Goal: Ask a question: Ask a question

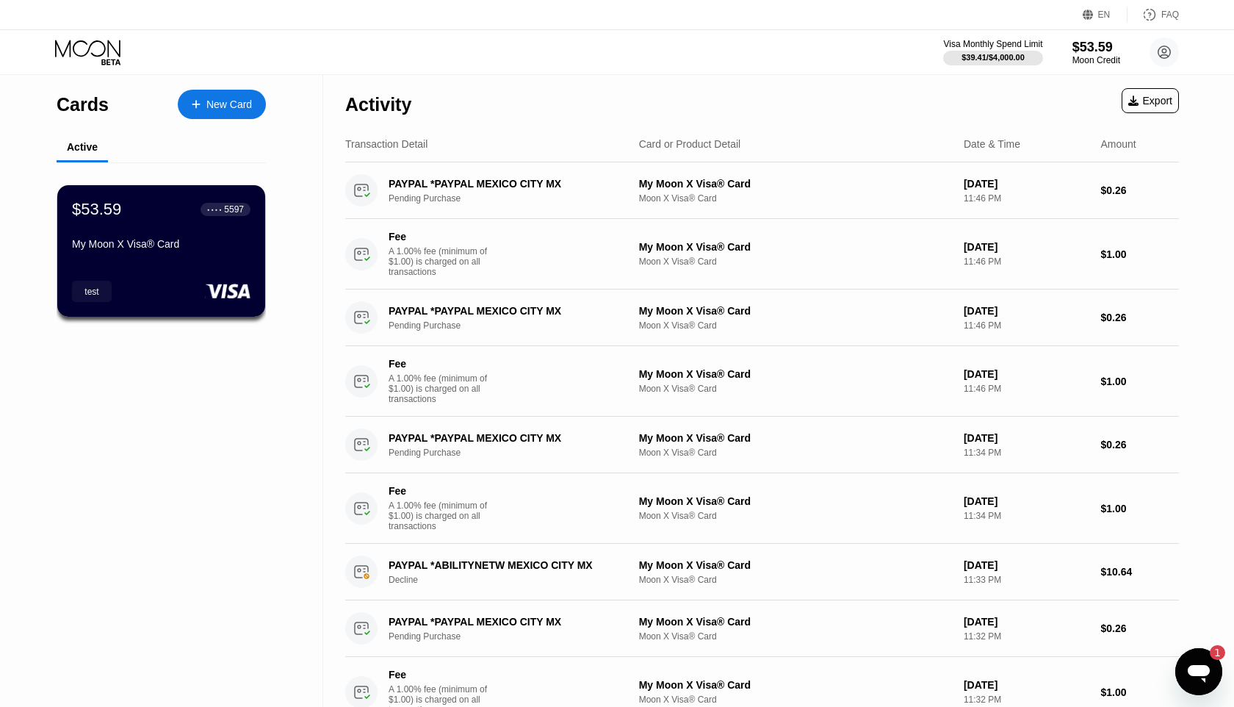
click at [1204, 678] on icon "Ouvrir la fenêtre de messagerie, 1 message non lu" at bounding box center [1199, 674] width 22 height 18
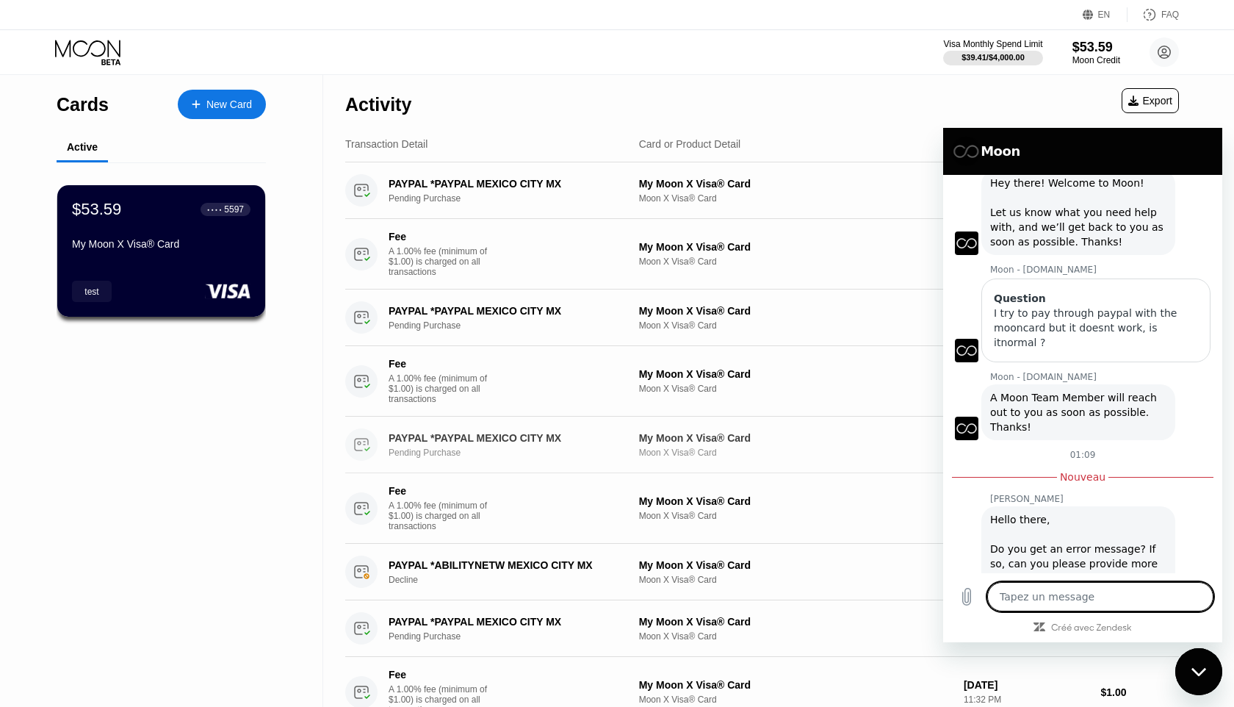
scroll to position [54, 0]
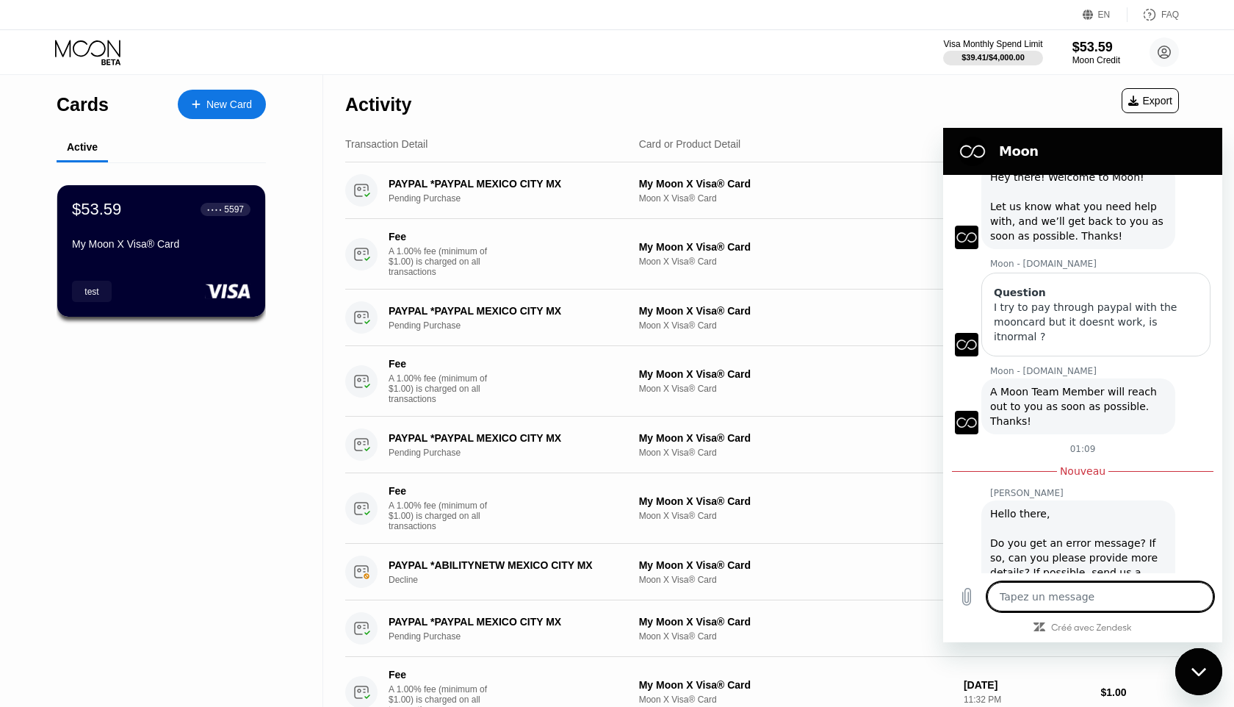
click at [1099, 602] on textarea at bounding box center [1100, 596] width 226 height 29
click at [1032, 602] on textarea at bounding box center [1100, 596] width 226 height 29
type textarea "T"
type textarea "x"
type textarea "Th"
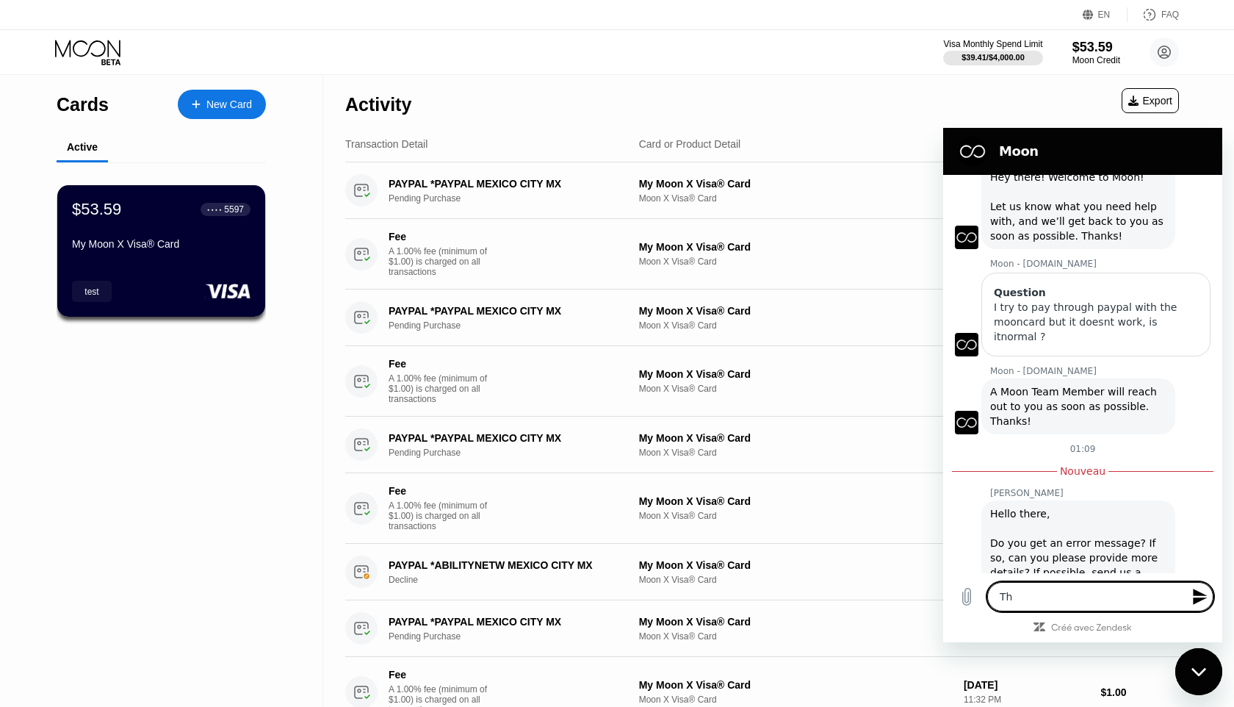
type textarea "x"
type textarea "The"
type textarea "x"
type textarea "They"
type textarea "x"
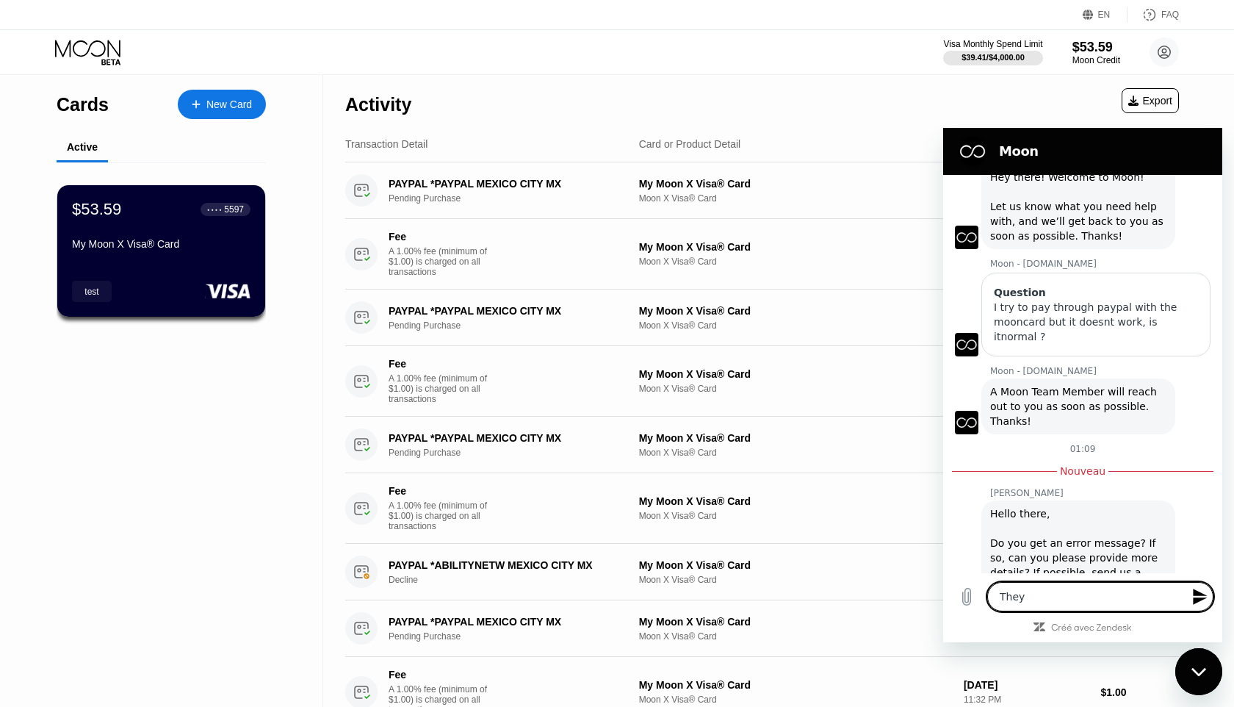
type textarea "They"
type textarea "x"
type textarea "They s"
type textarea "x"
type textarea "They sa"
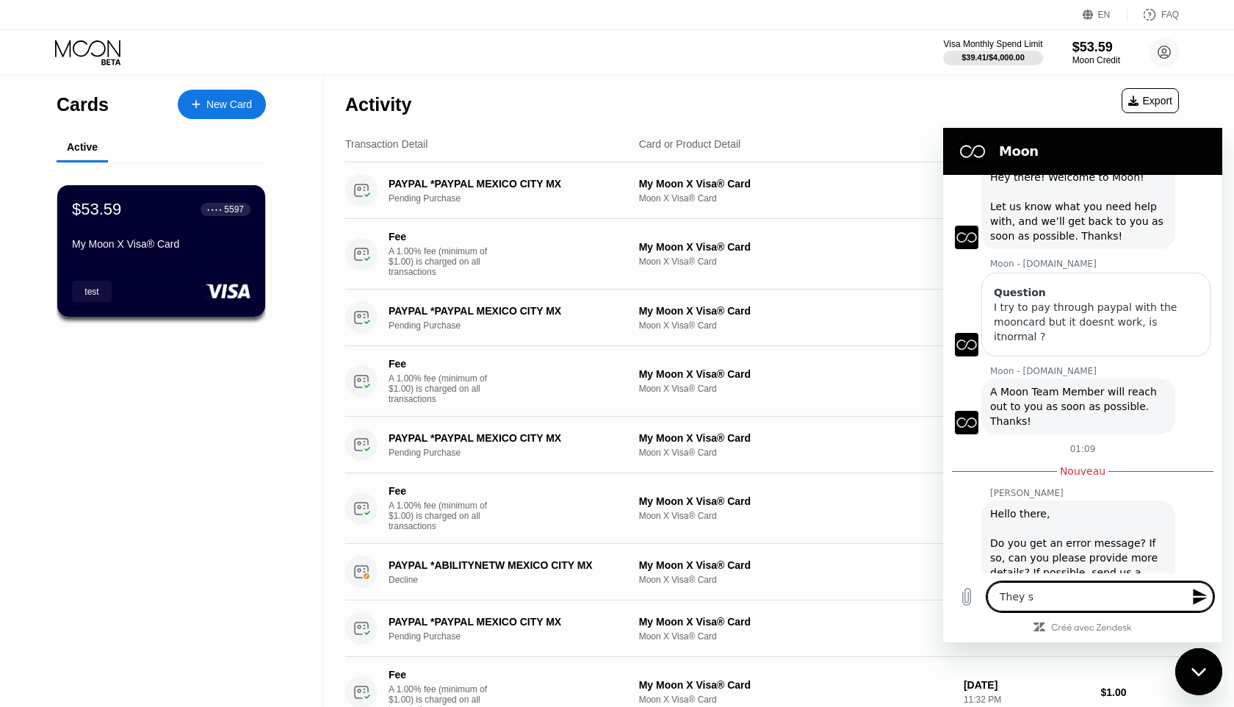
type textarea "x"
type textarea "They say"
type textarea "x"
type textarea "They say"
type textarea "x"
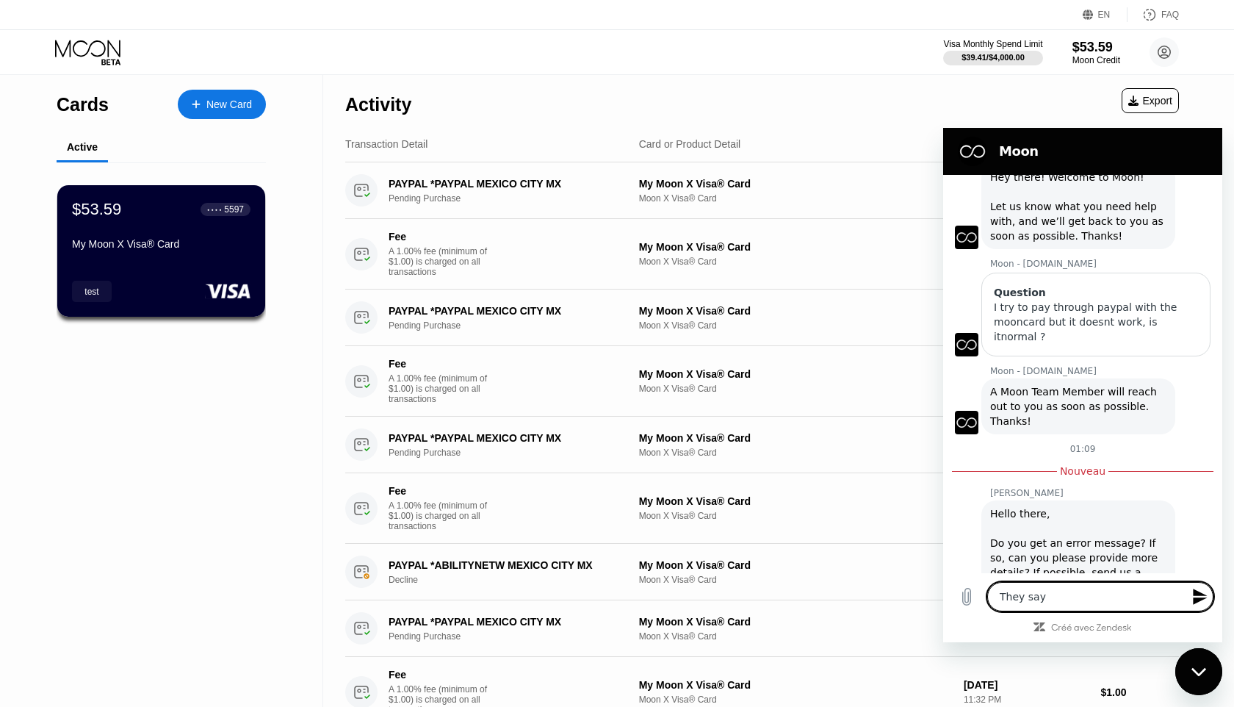
type textarea "They say :"
type textarea "x"
type textarea "They say :"
type textarea "x"
type textarea "They say : c"
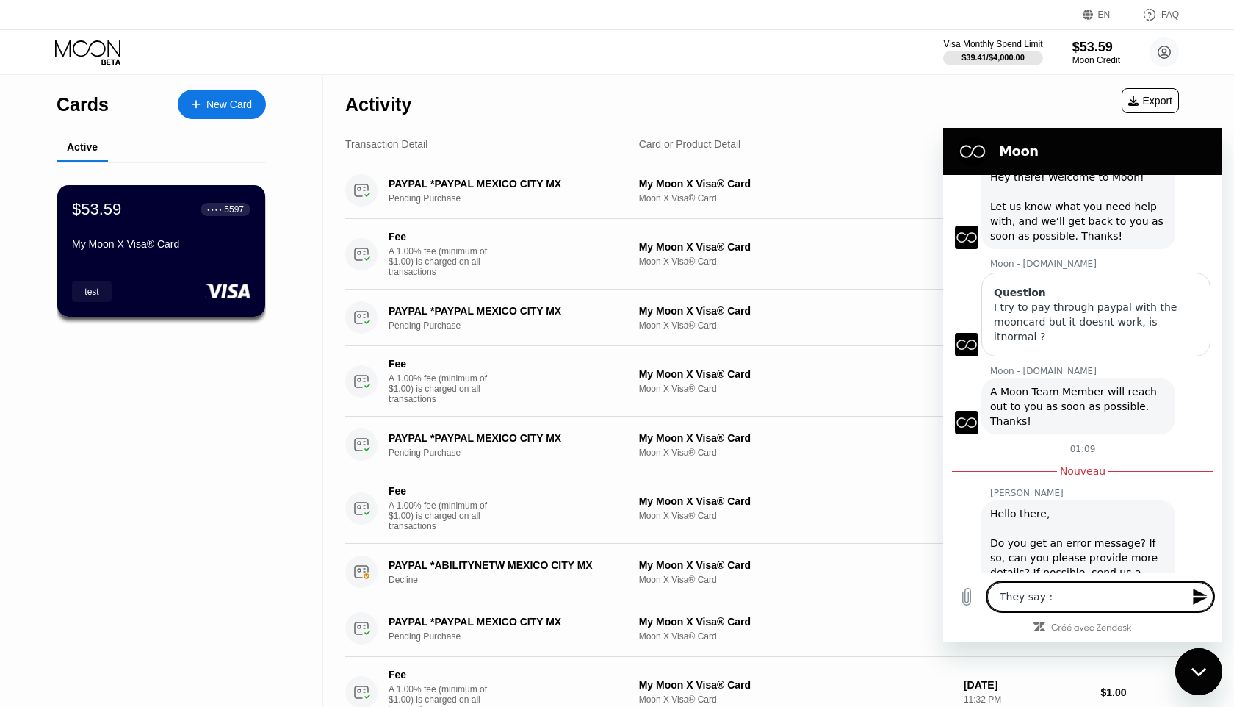
type textarea "x"
type textarea "They say : ca"
type textarea "x"
type textarea "They say : car"
type textarea "x"
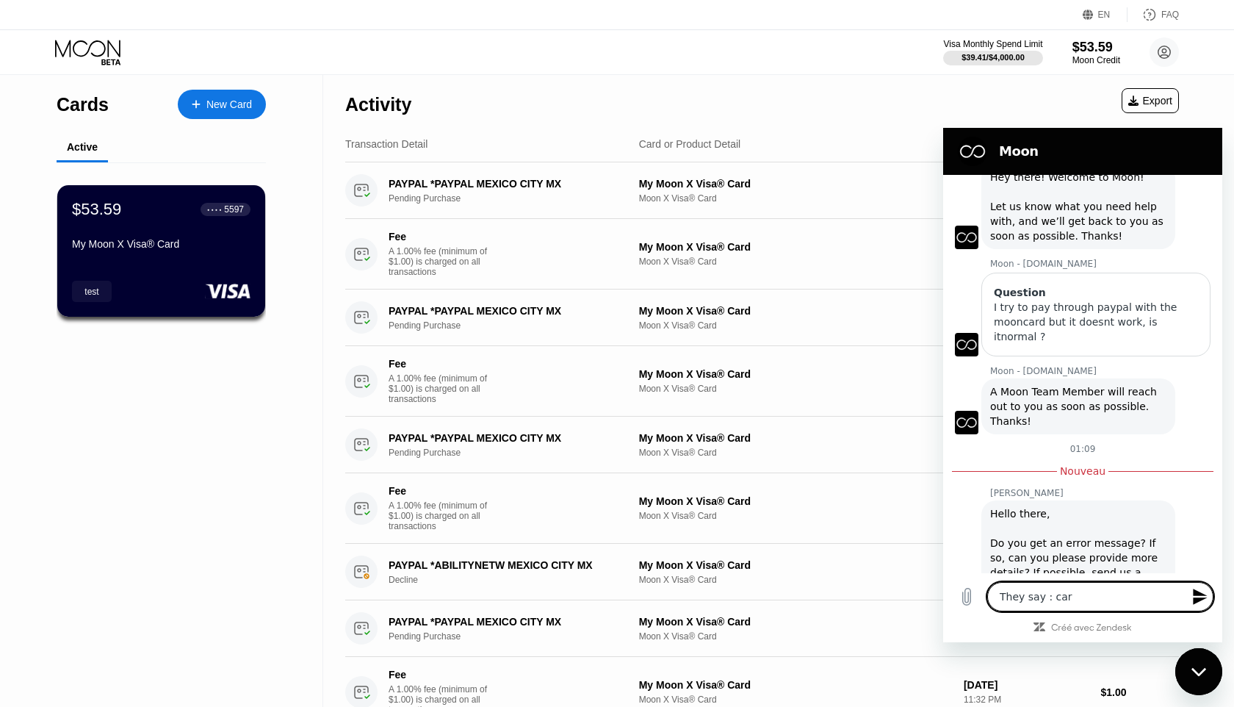
type textarea "They say : card"
type textarea "x"
type textarea "They say : card"
type textarea "x"
type textarea "They say : card a"
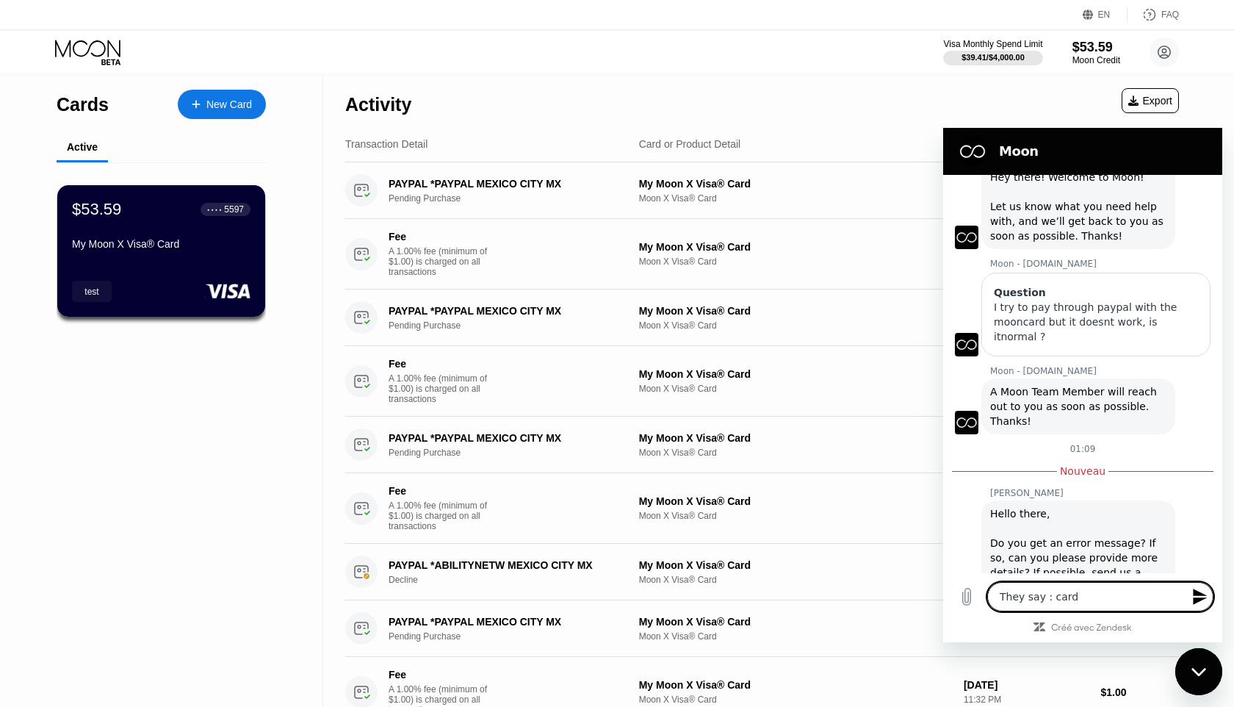
type textarea "x"
type textarea "They say : card as"
type textarea "x"
type textarea "They say : card a"
type textarea "x"
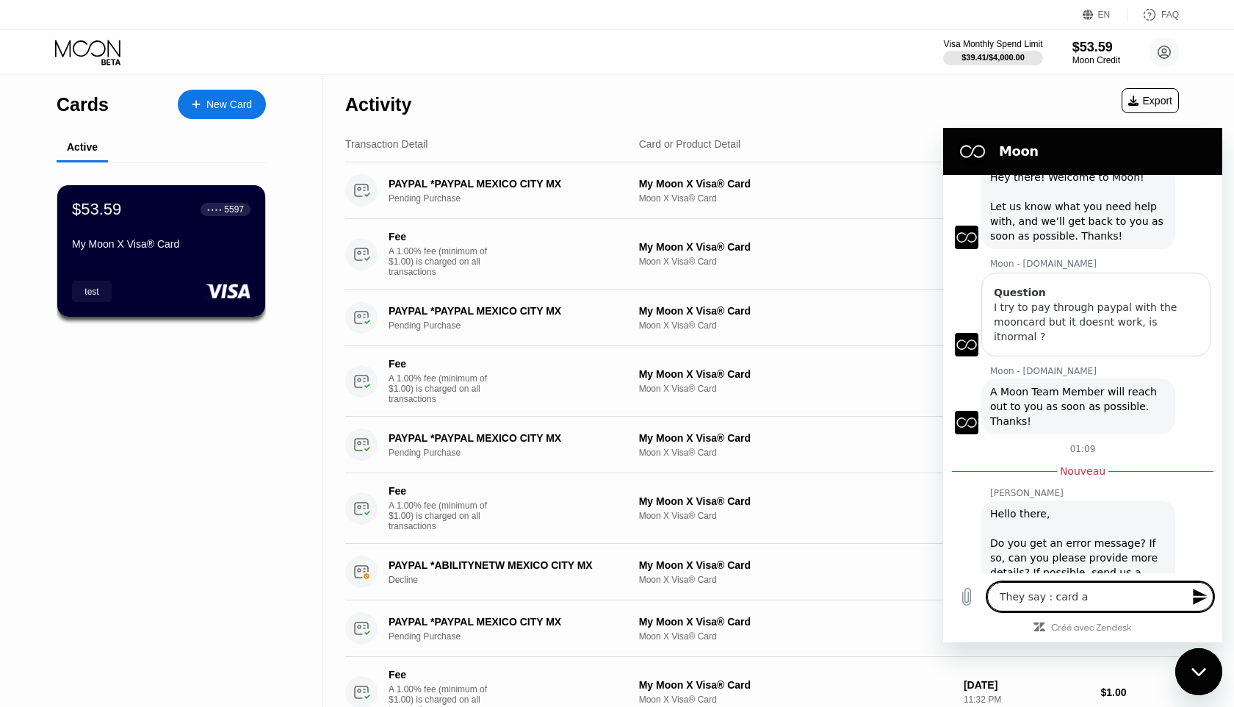
type textarea "They say : card"
type textarea "x"
type textarea "They say : card h"
type textarea "x"
type textarea "They say : card ha"
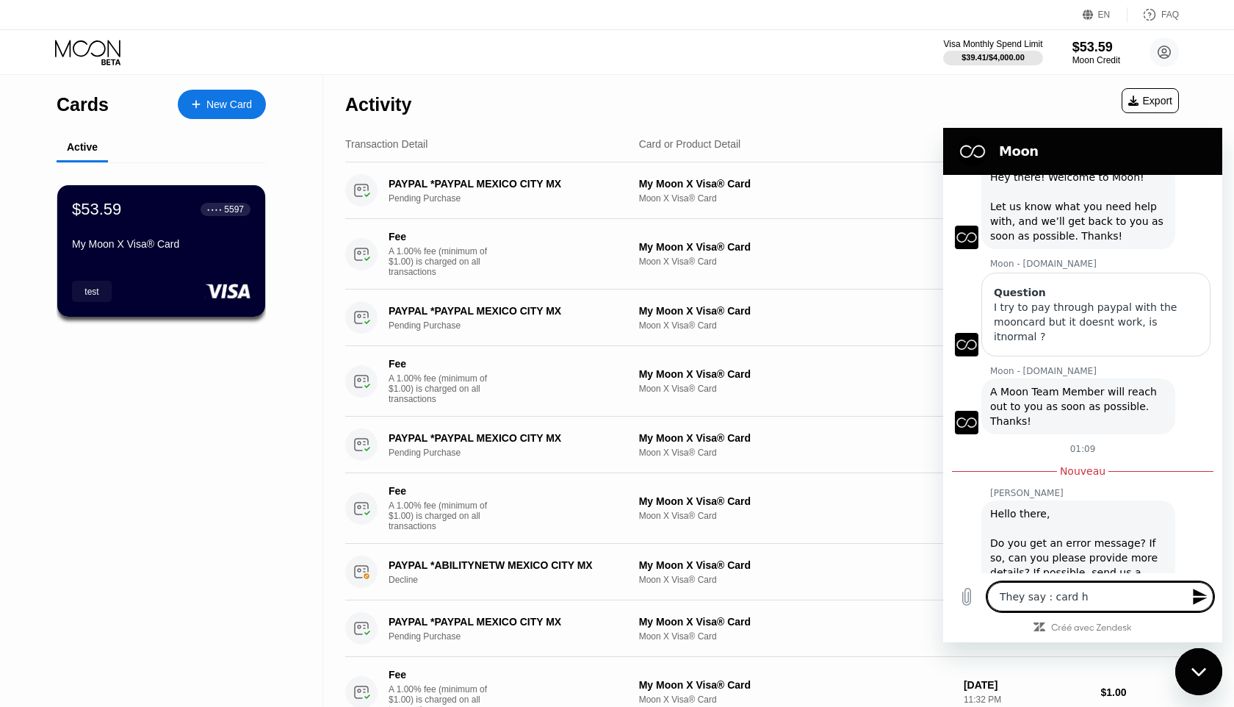
type textarea "x"
type textarea "They say : card has"
type textarea "x"
type textarea "They say : card has"
type textarea "x"
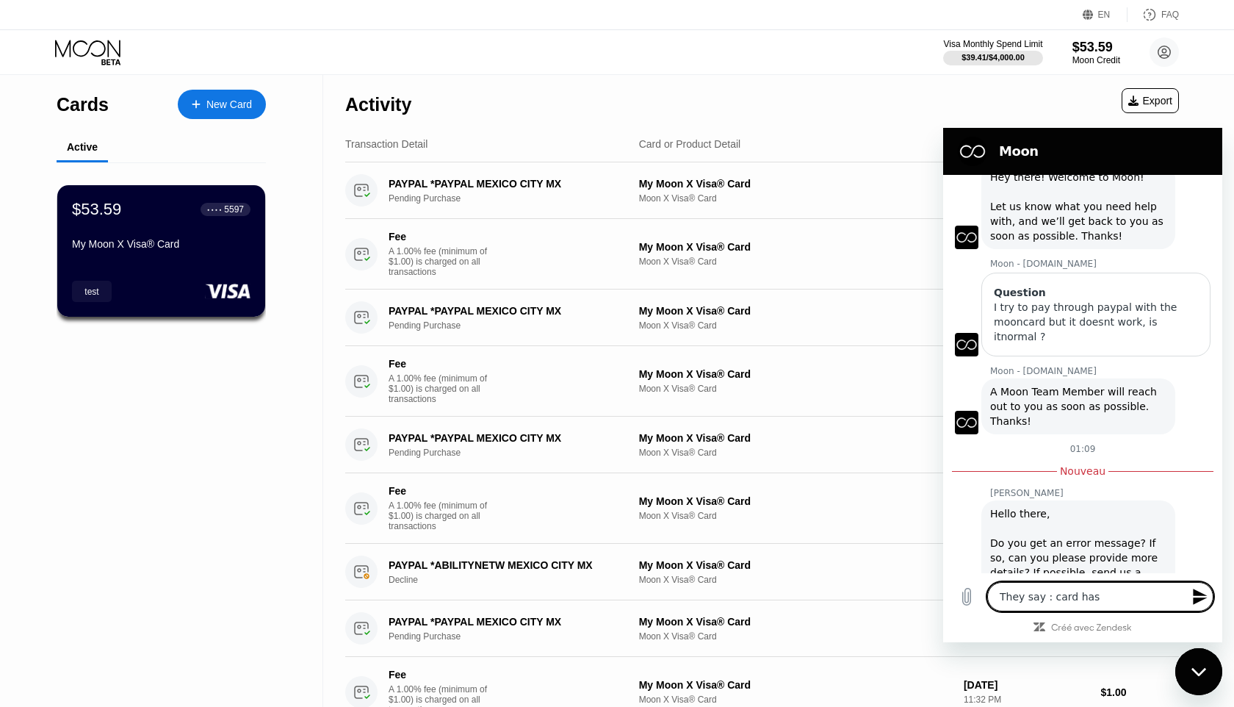
type textarea "They say : card has b"
type textarea "x"
type textarea "They say : card has be"
type textarea "x"
type textarea "They say : card has bee"
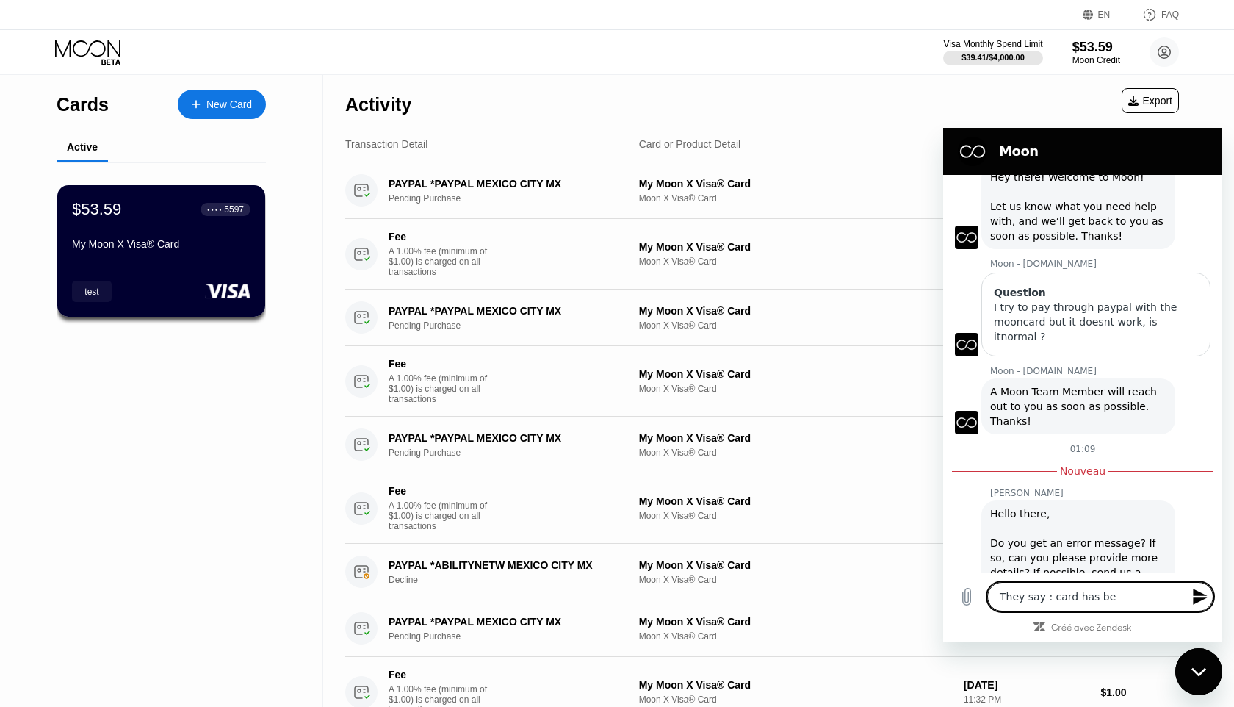
type textarea "x"
type textarea "They say : card has been"
type textarea "x"
type textarea "They say : card has been"
type textarea "x"
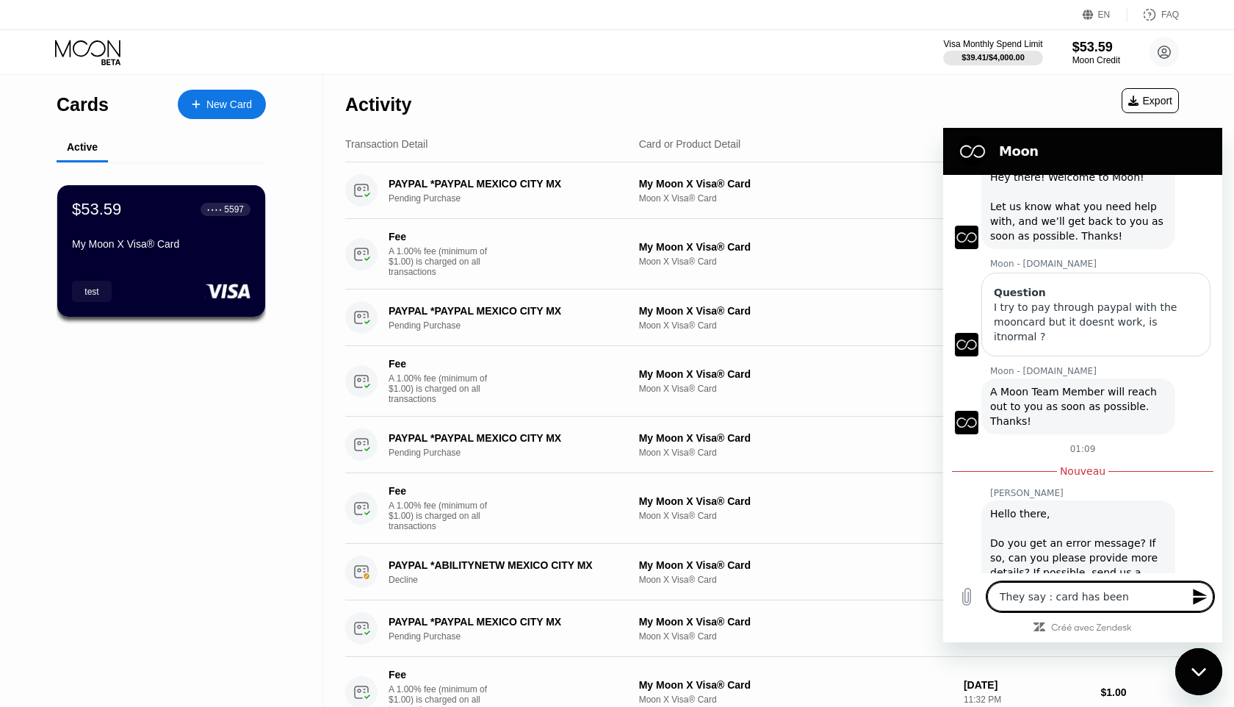
type textarea "They say : card has been d"
type textarea "x"
type textarea "They say : card has been de"
type textarea "x"
type textarea "They say : card has been dec"
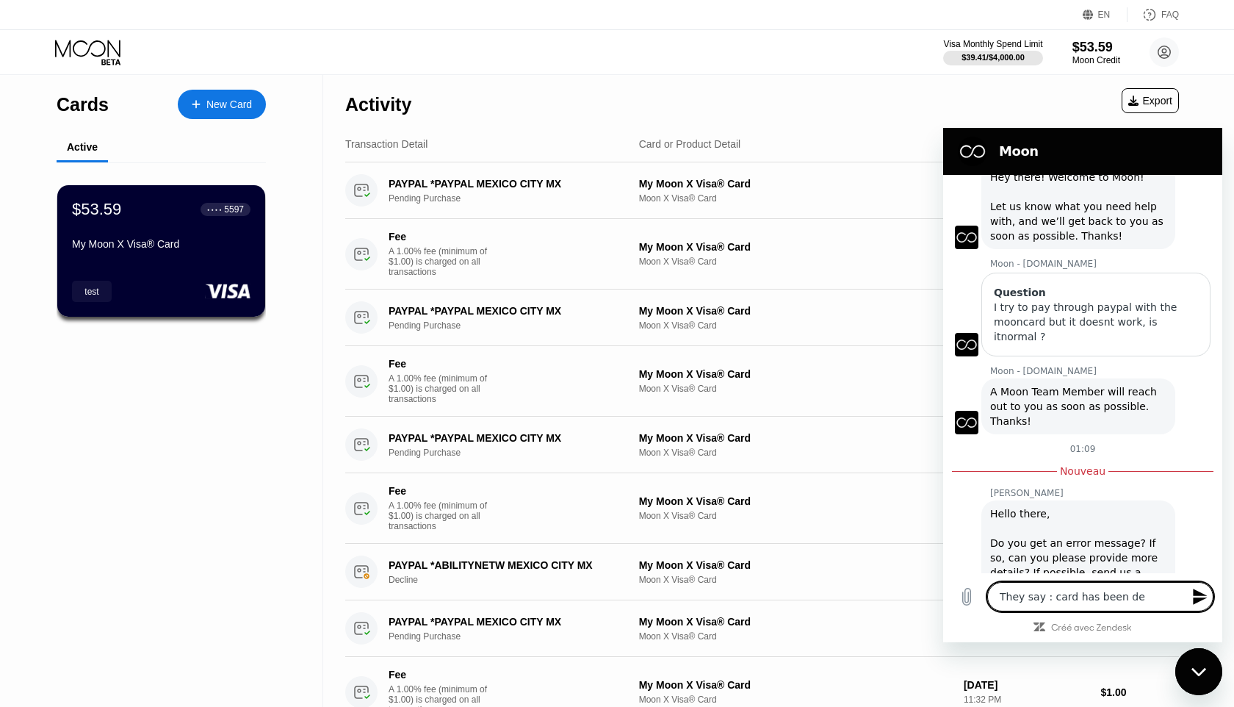
type textarea "x"
type textarea "They say : card has been decl"
type textarea "x"
type textarea "They say : card has been decli"
type textarea "x"
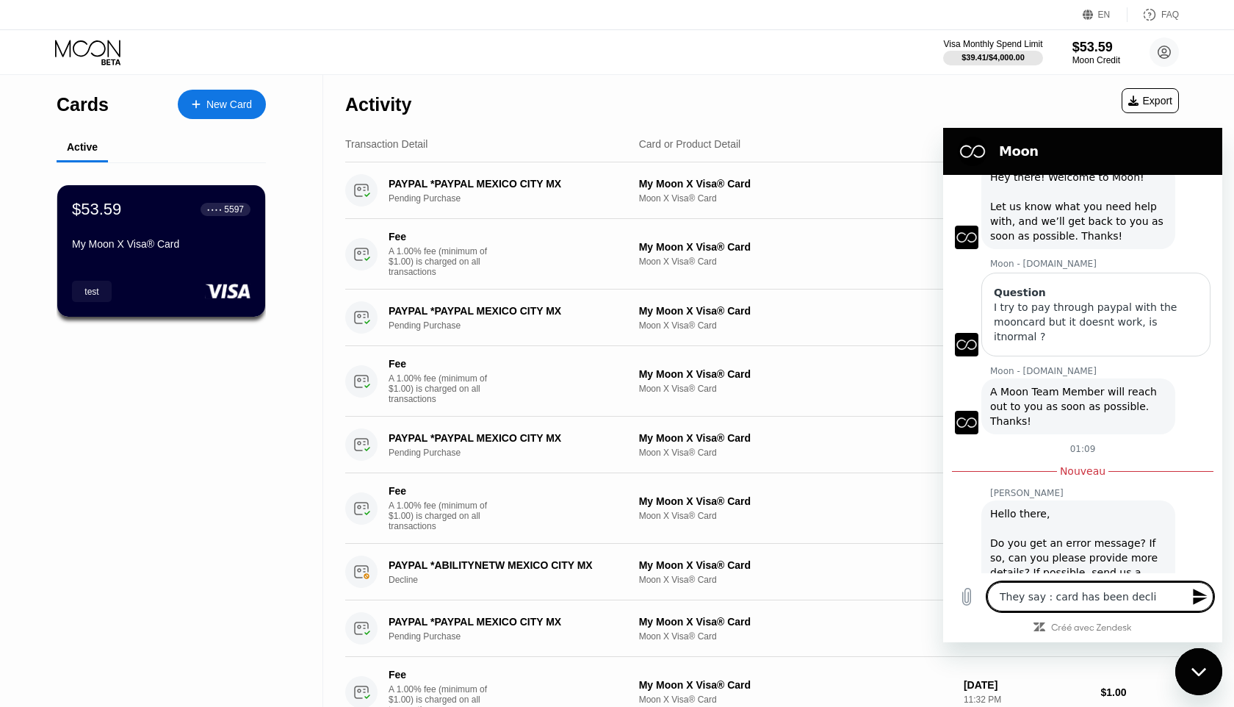
type textarea "They say : card has been declin"
type textarea "x"
type textarea "They say : card has been decline"
type textarea "x"
type textarea "They say : card has been declined"
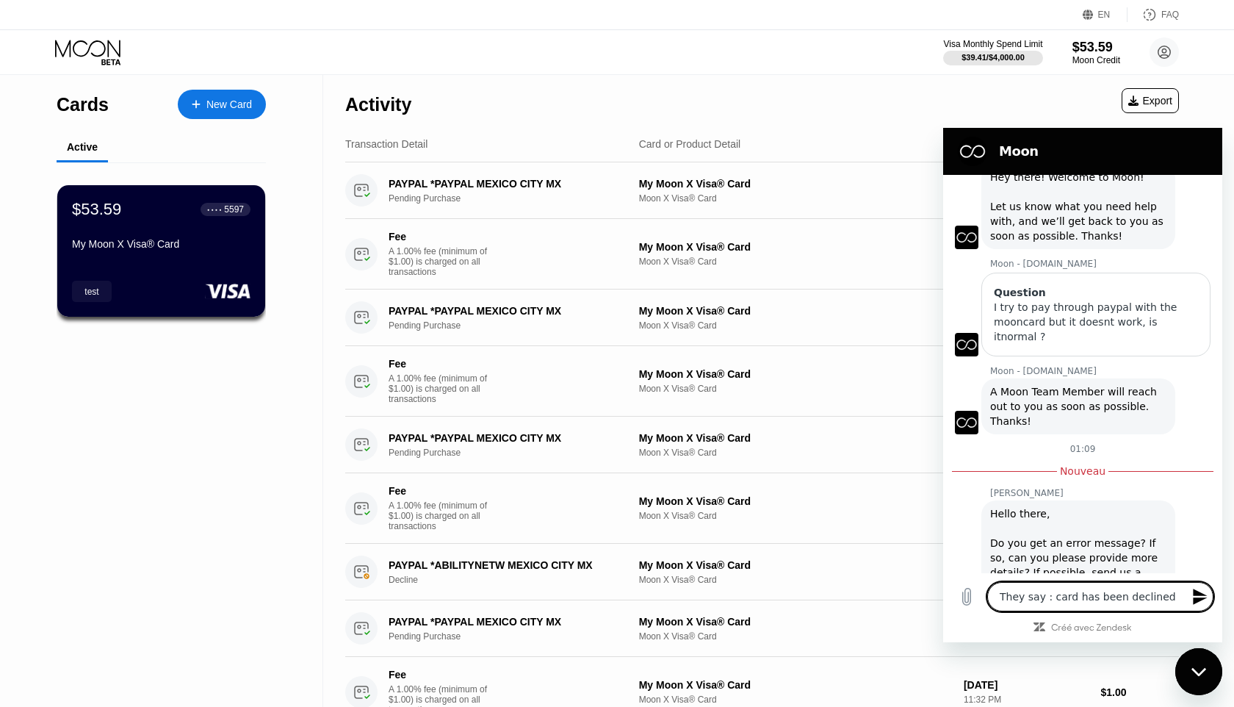
type textarea "x"
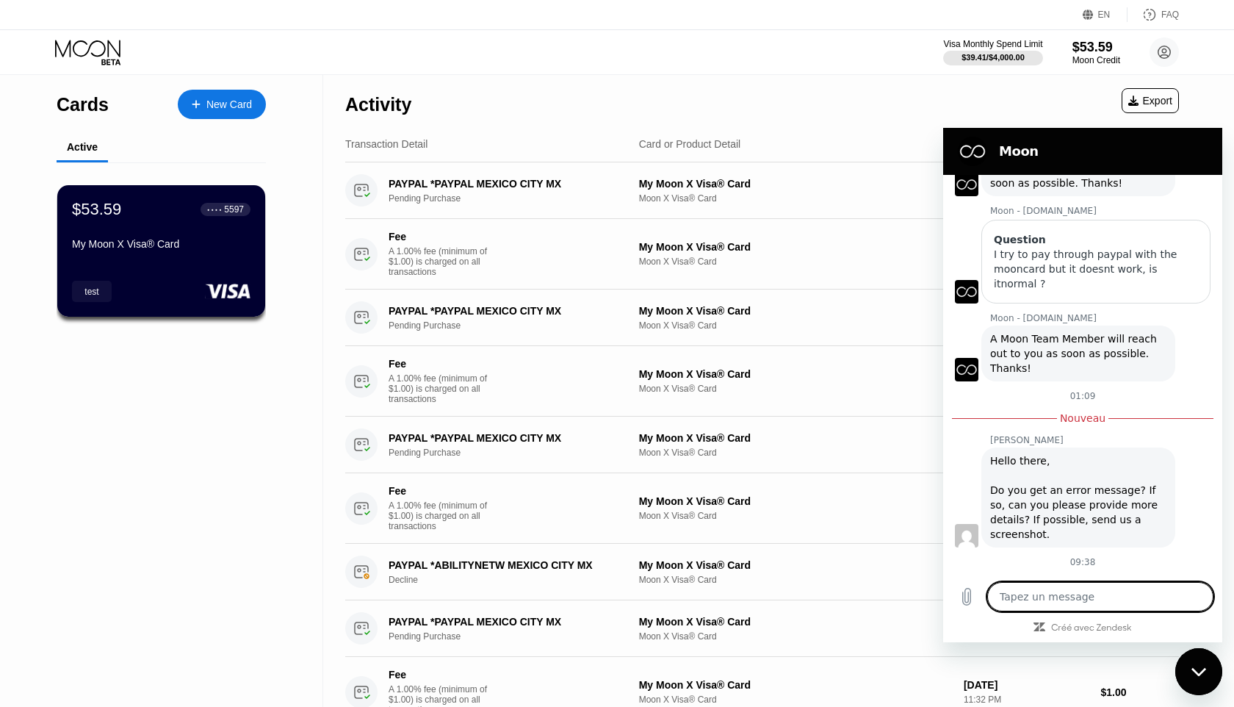
type textarea "x"
type textarea "D"
type textarea "x"
type textarea "Do"
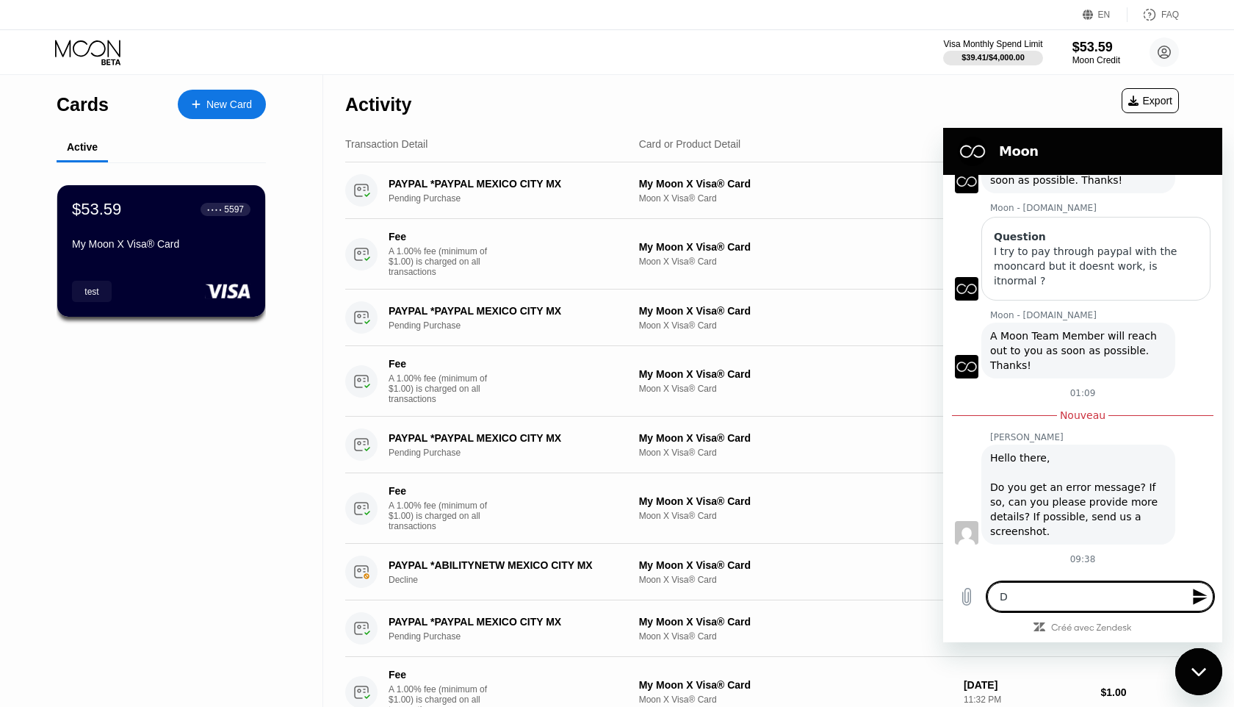
type textarea "x"
type textarea "Do"
type textarea "x"
type textarea "Do I"
type textarea "x"
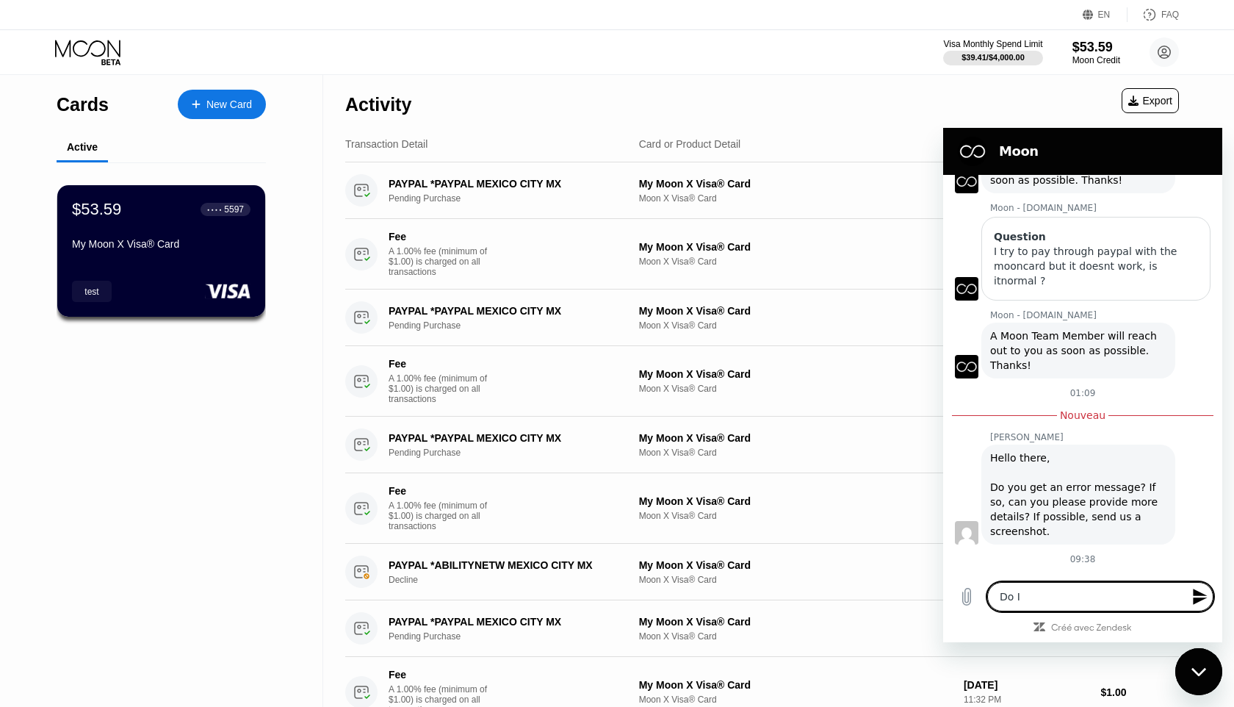
type textarea "Do I"
type textarea "x"
type textarea "Do I n"
type textarea "x"
type textarea "Do I ne"
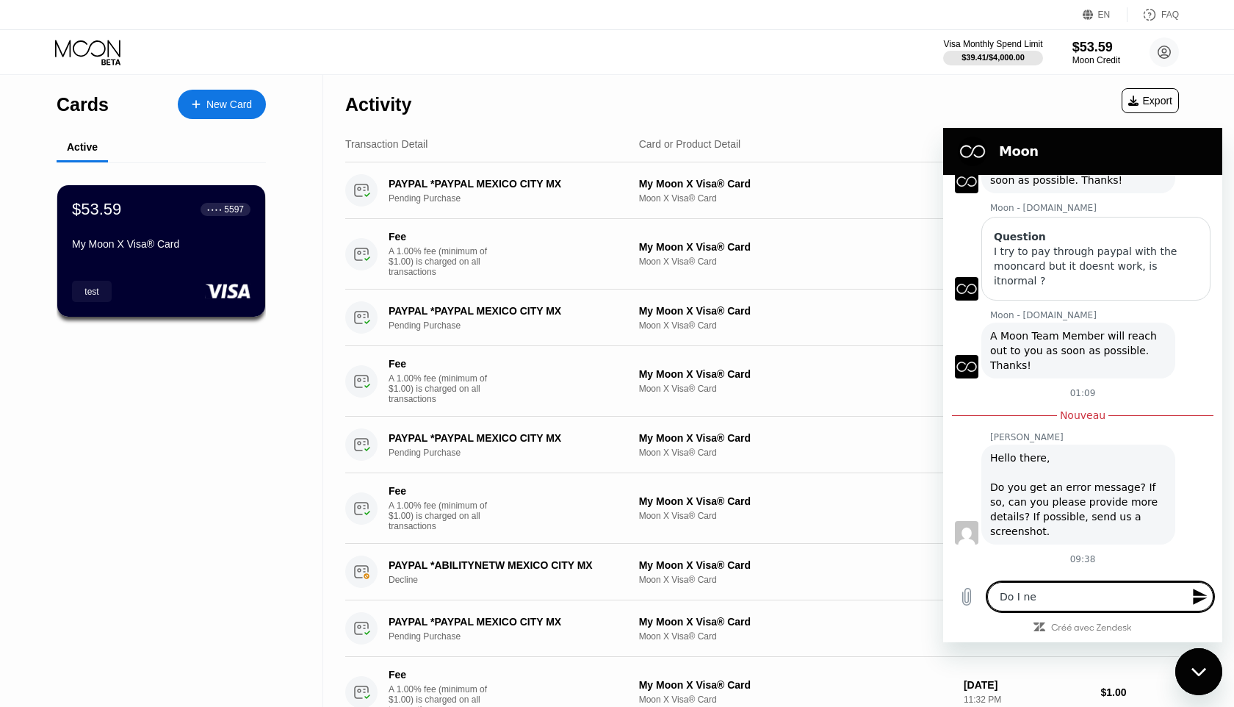
type textarea "x"
type textarea "Do I nee"
type textarea "x"
type textarea "Do I need"
type textarea "x"
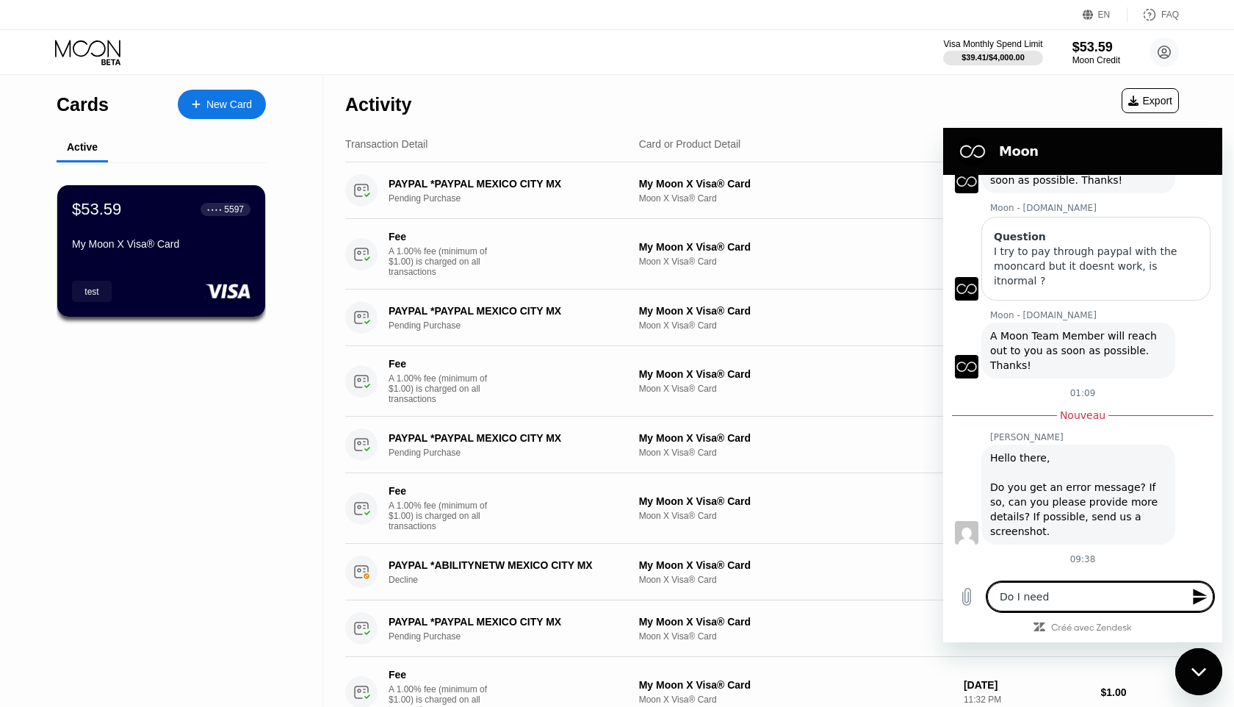
type textarea "Do I need"
type textarea "x"
type textarea "Do I need t"
type textarea "x"
type textarea "Do I need to"
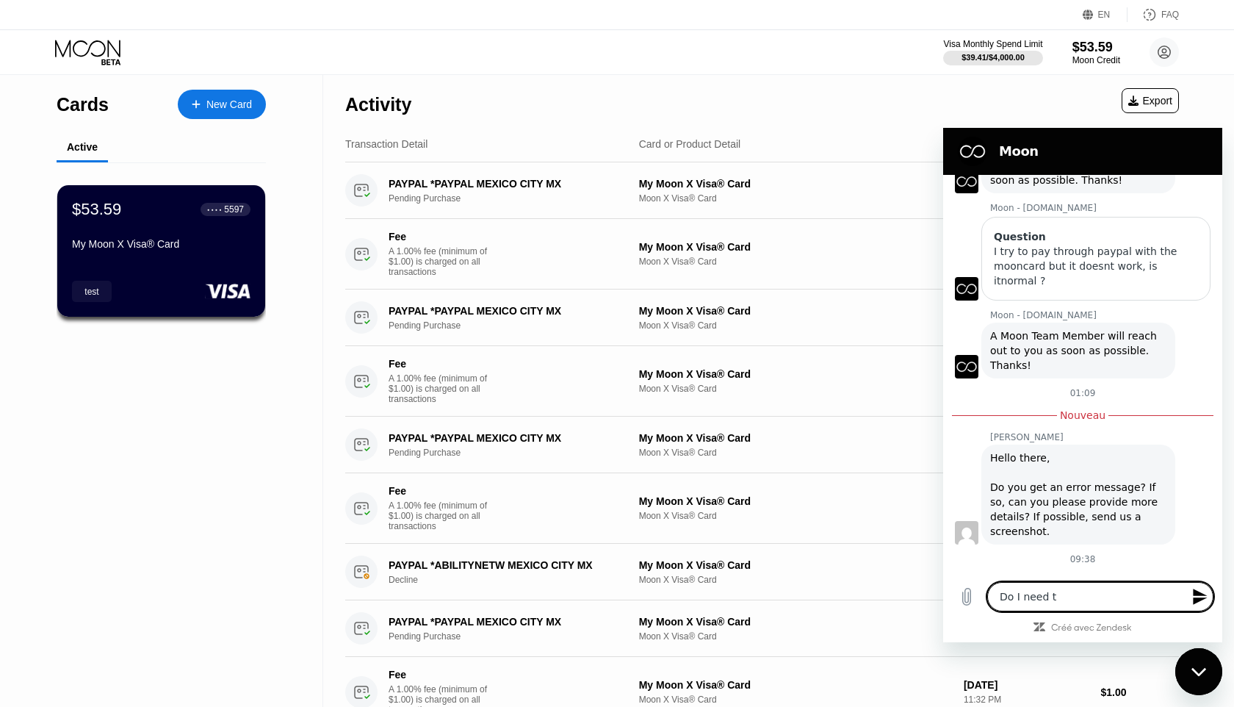
type textarea "x"
type textarea "Do I need to"
type textarea "x"
type textarea "Do I need to m"
type textarea "x"
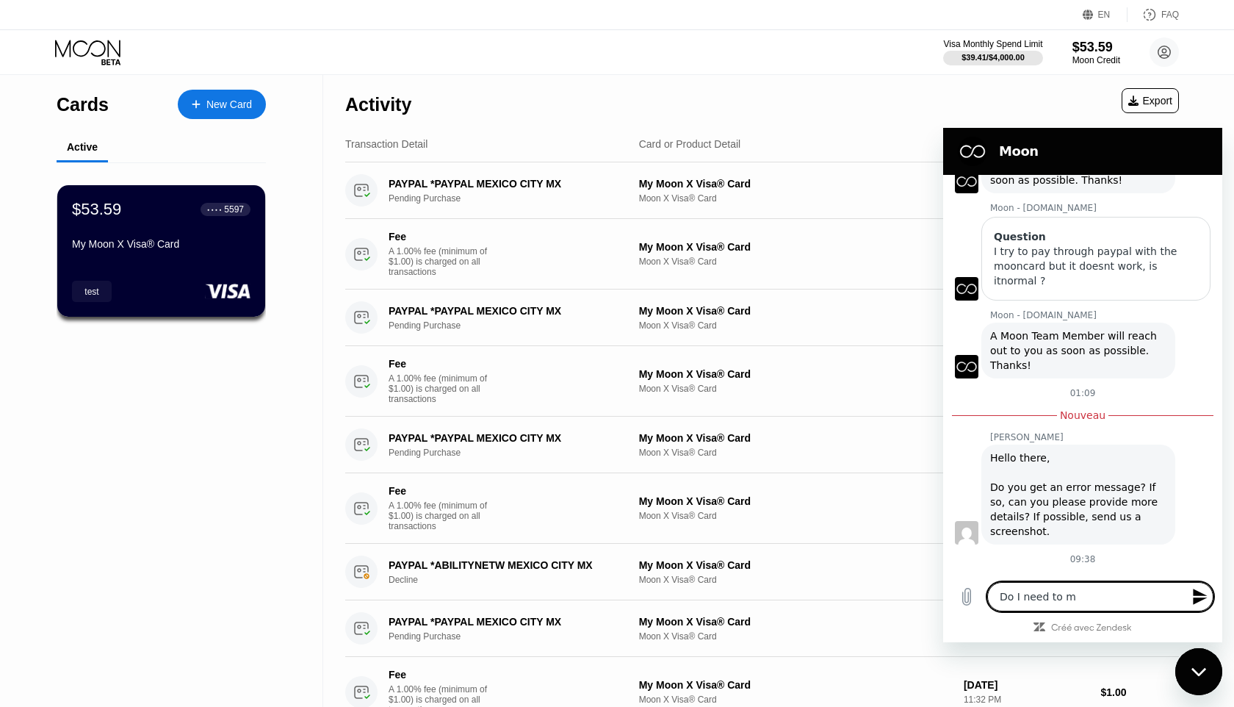
type textarea "Do I need to ma"
type textarea "x"
type textarea "Do I need to mat"
type textarea "x"
type textarea "Do I need to matc"
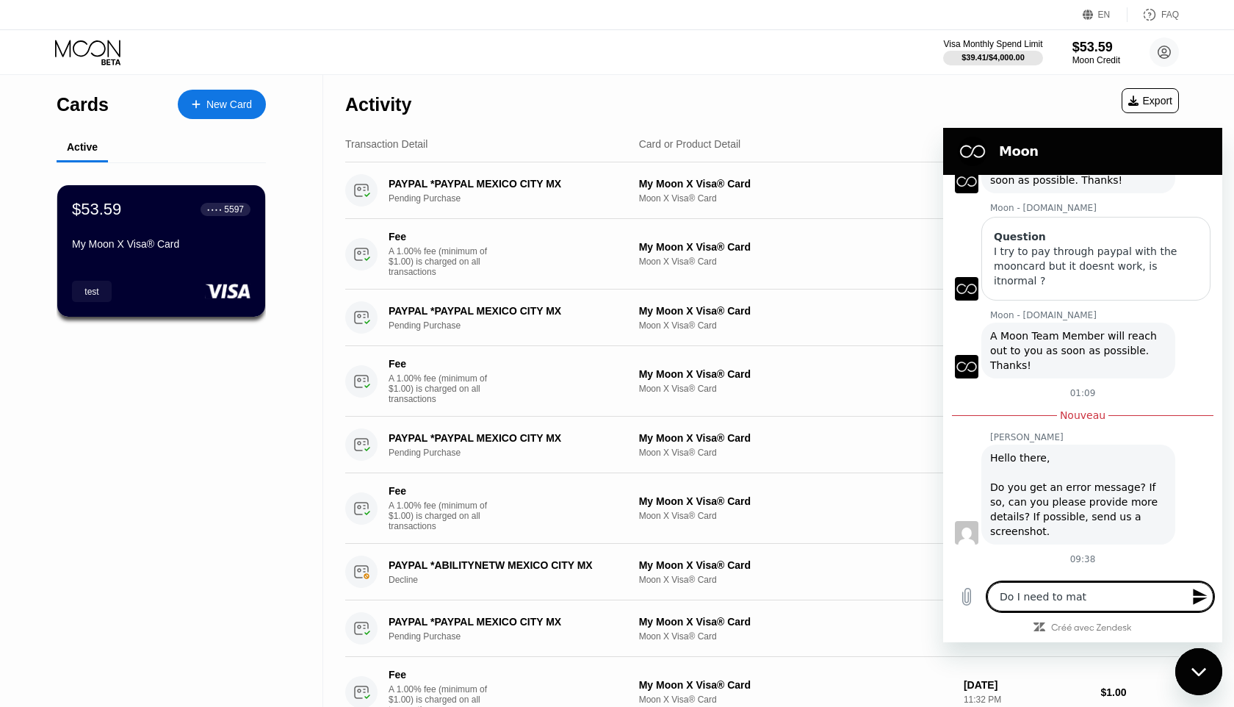
type textarea "x"
type textarea "Do I need to match"
type textarea "x"
type textarea "Do I need to match"
type textarea "x"
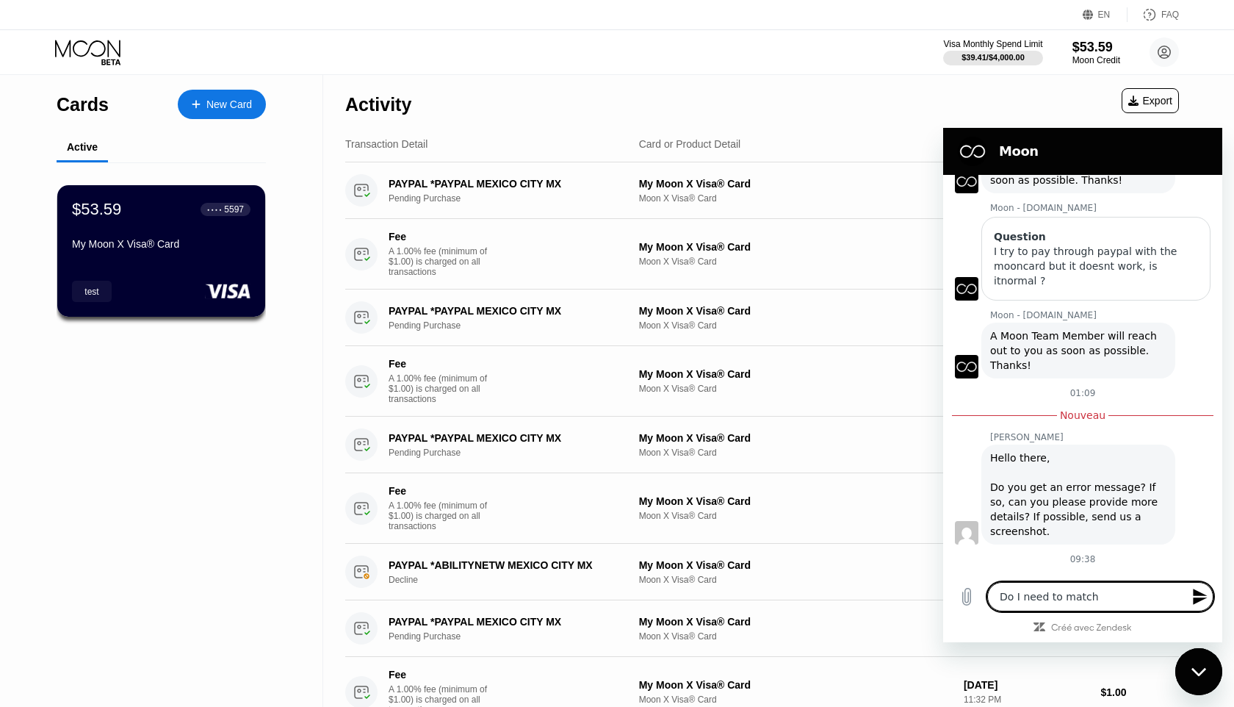
type textarea "Do I need to match h"
type textarea "x"
type textarea "Do I need to match he"
type textarea "x"
type textarea "Do I need to match h"
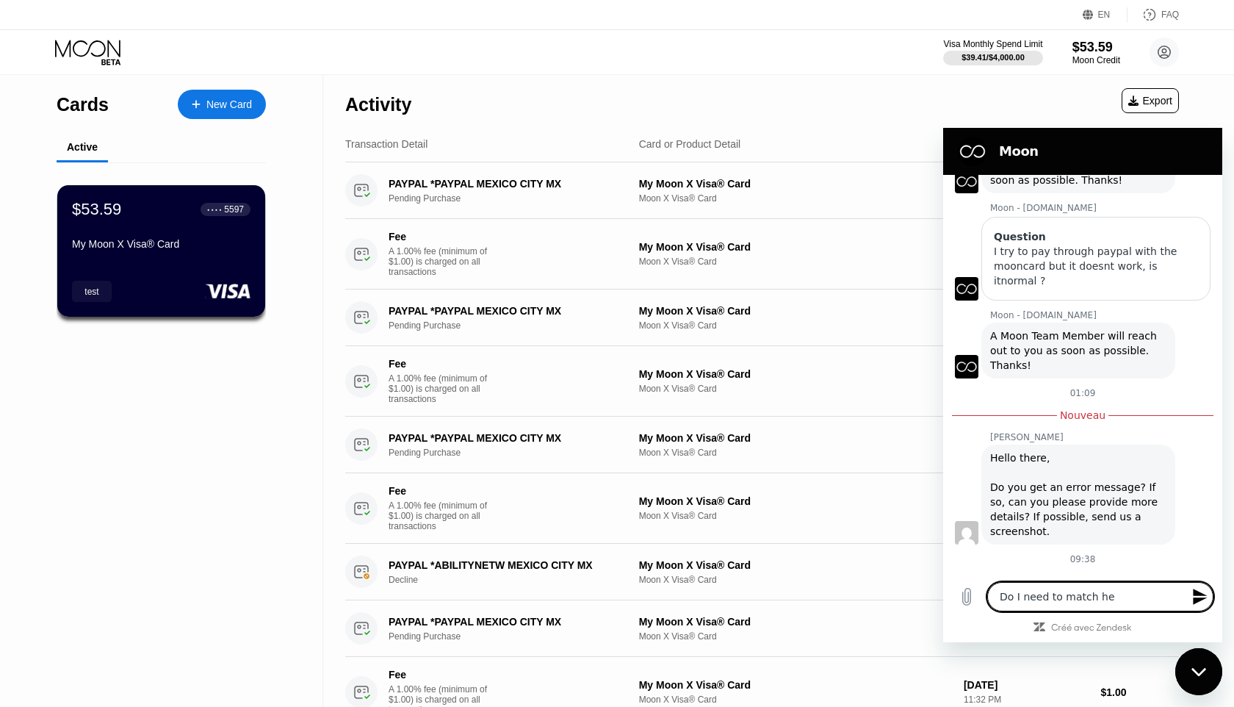
type textarea "x"
type textarea "Do I need to match"
type textarea "x"
type textarea "Do I need to match t"
type textarea "x"
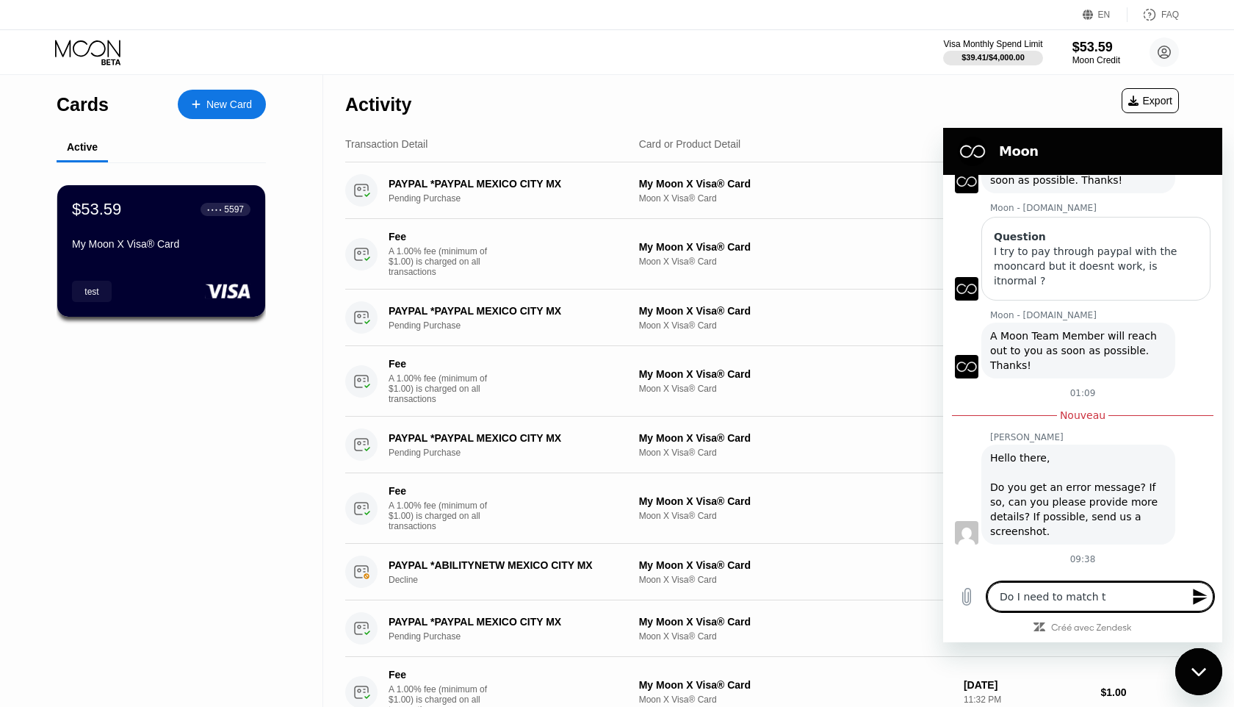
type textarea "Do I need to match th"
type textarea "x"
type textarea "Do I need to match the"
type textarea "x"
type textarea "Do I need to match the"
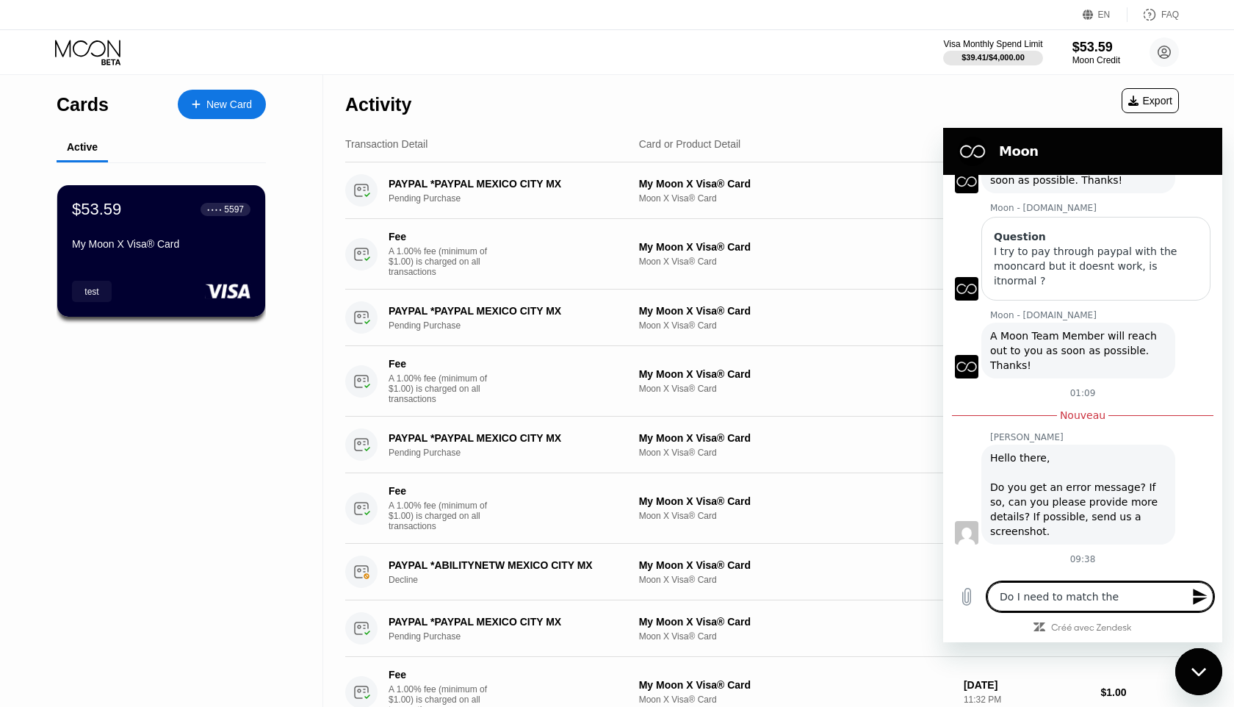
type textarea "x"
type textarea "Do I need to match the a"
type textarea "x"
type textarea "Do I need to match the ad"
type textarea "x"
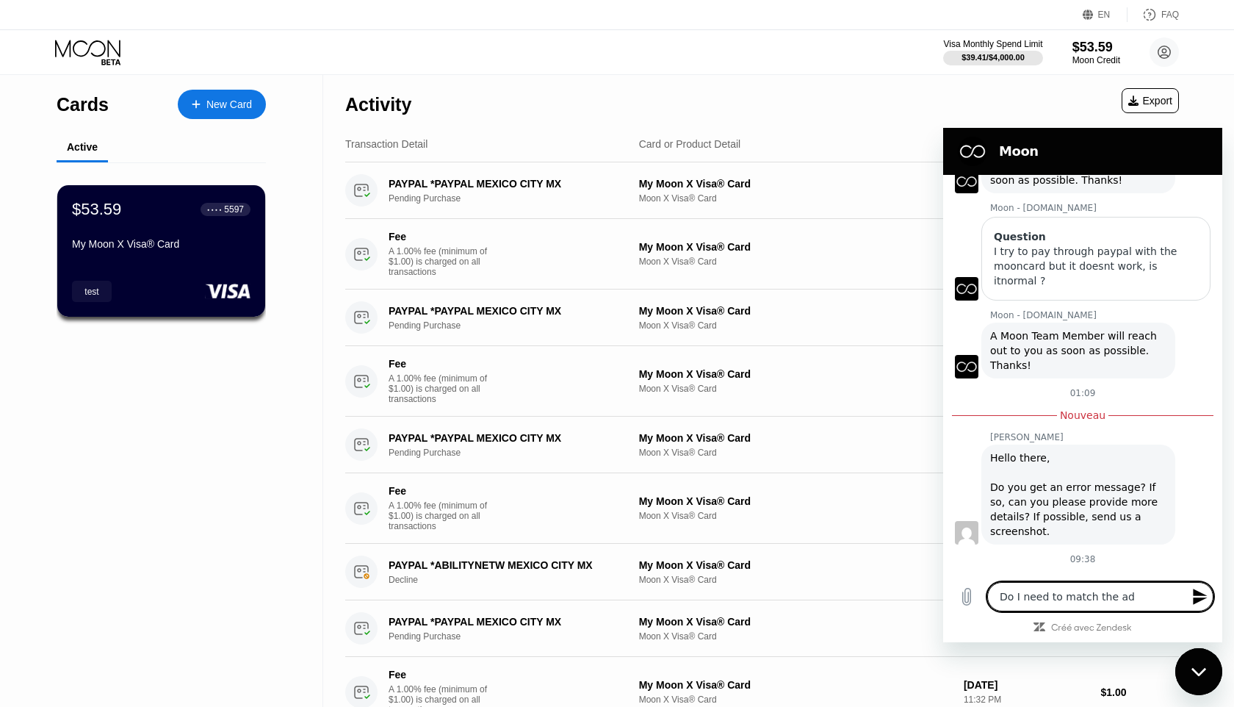
type textarea "Do I need to match the add"
type textarea "x"
type textarea "Do I need to match the addr"
type textarea "x"
type textarea "Do I need to match the addre"
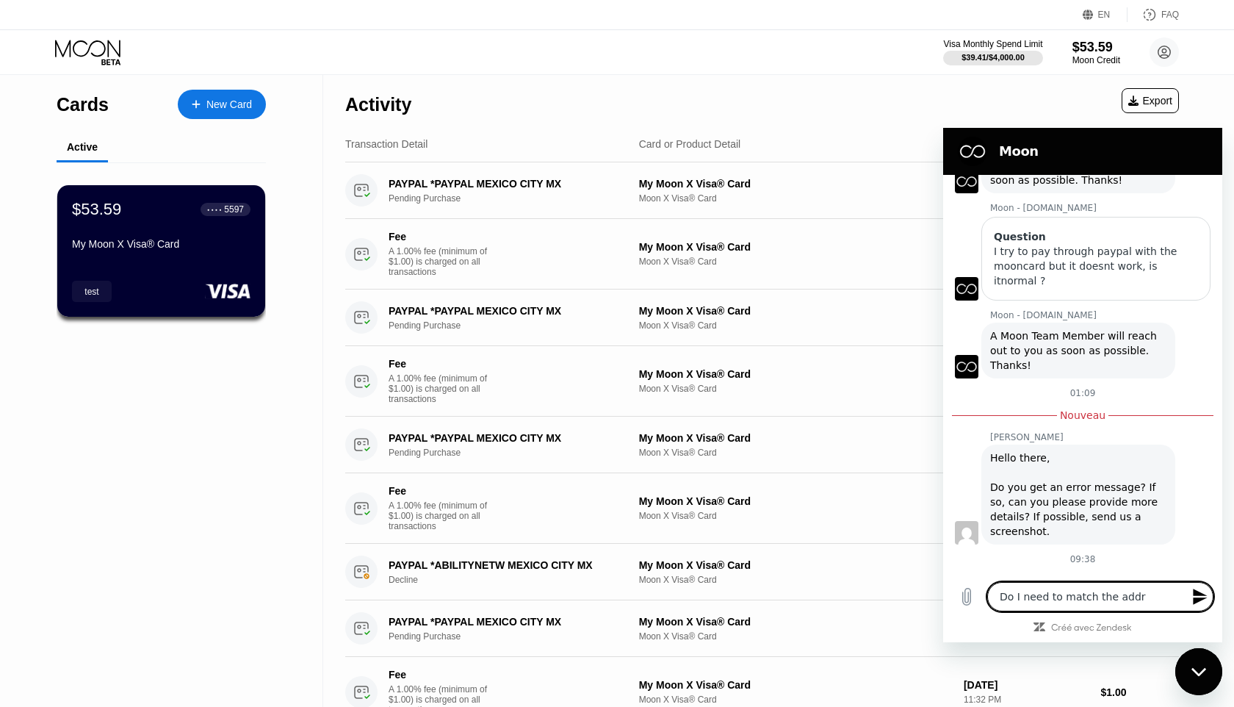
type textarea "x"
type textarea "Do I need to match the addres"
type textarea "x"
type textarea "Do I need to match the address"
type textarea "x"
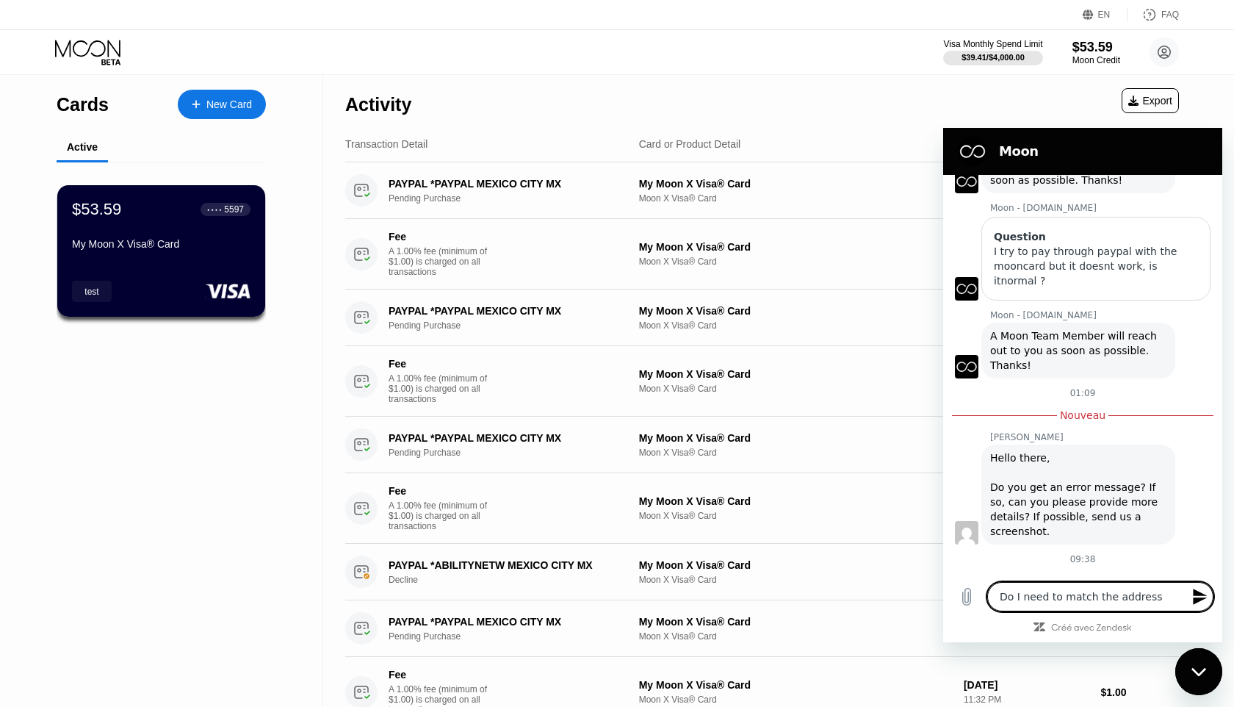
type textarea "Do I need to match the address"
type textarea "x"
type textarea "Do I need to match the address"
type textarea "x"
type textarea "Do I need to match the addres"
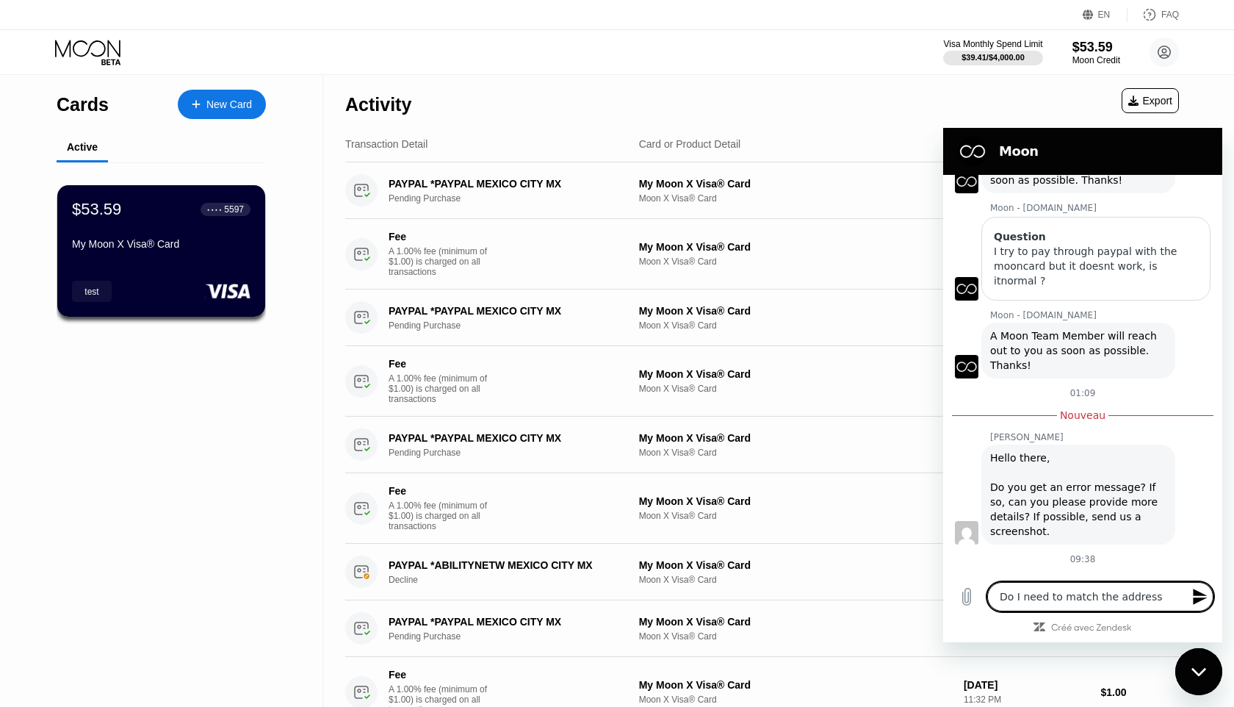
type textarea "x"
type textarea "Do I need to match the addre"
type textarea "x"
type textarea "Do I need to match the addr"
type textarea "x"
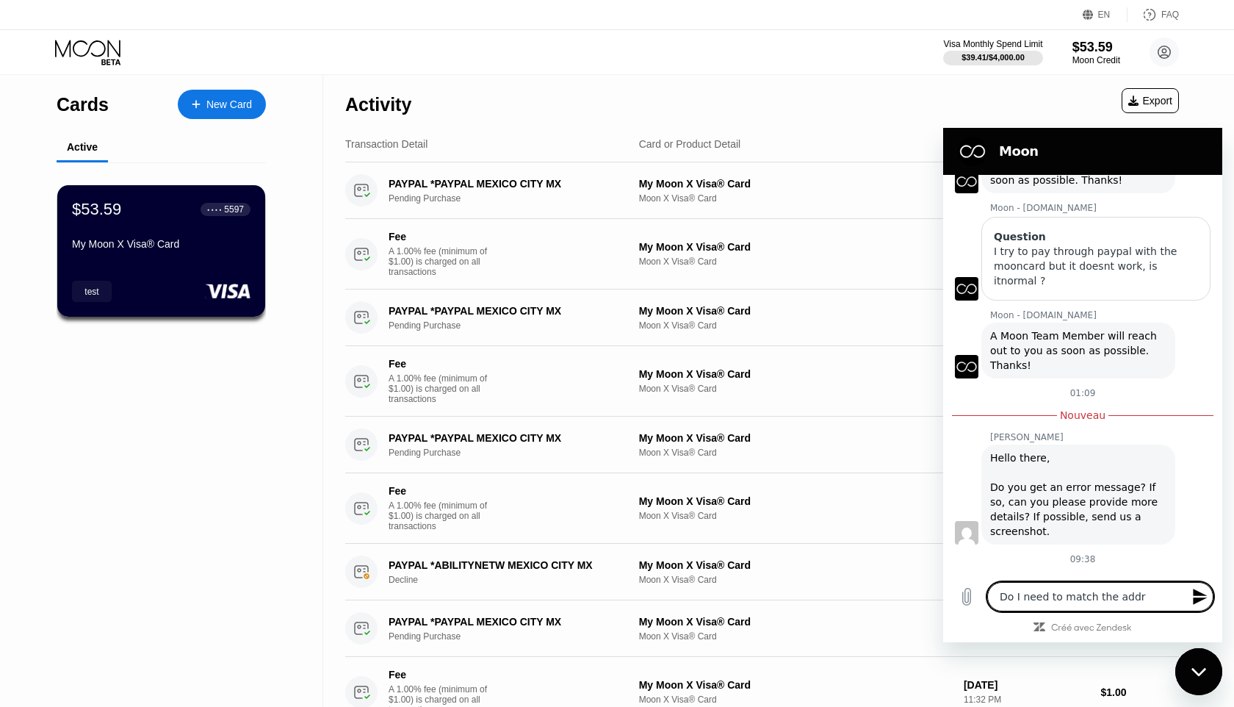
type textarea "Do I need to match the add"
type textarea "x"
type textarea "Do I need to match the ad"
type textarea "x"
type textarea "Do I need to match the a"
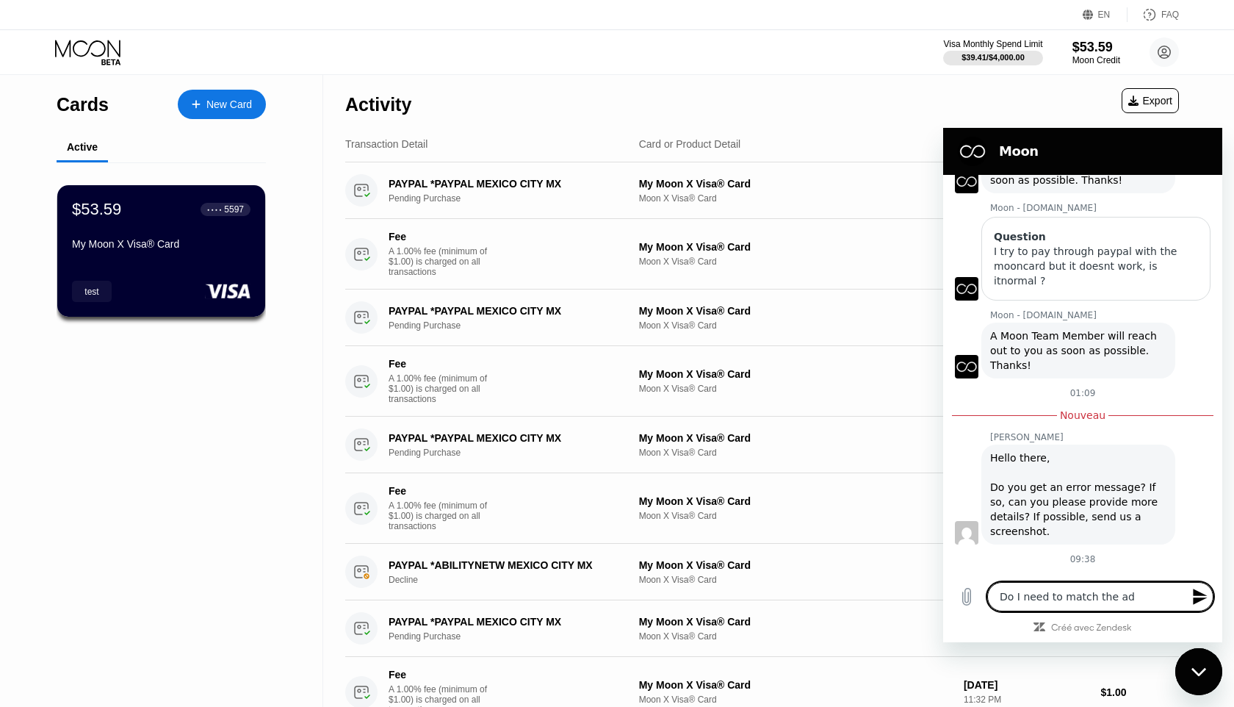
type textarea "x"
type textarea "Do I need to match the"
type textarea "x"
type textarea "Do I need to match the"
type textarea "x"
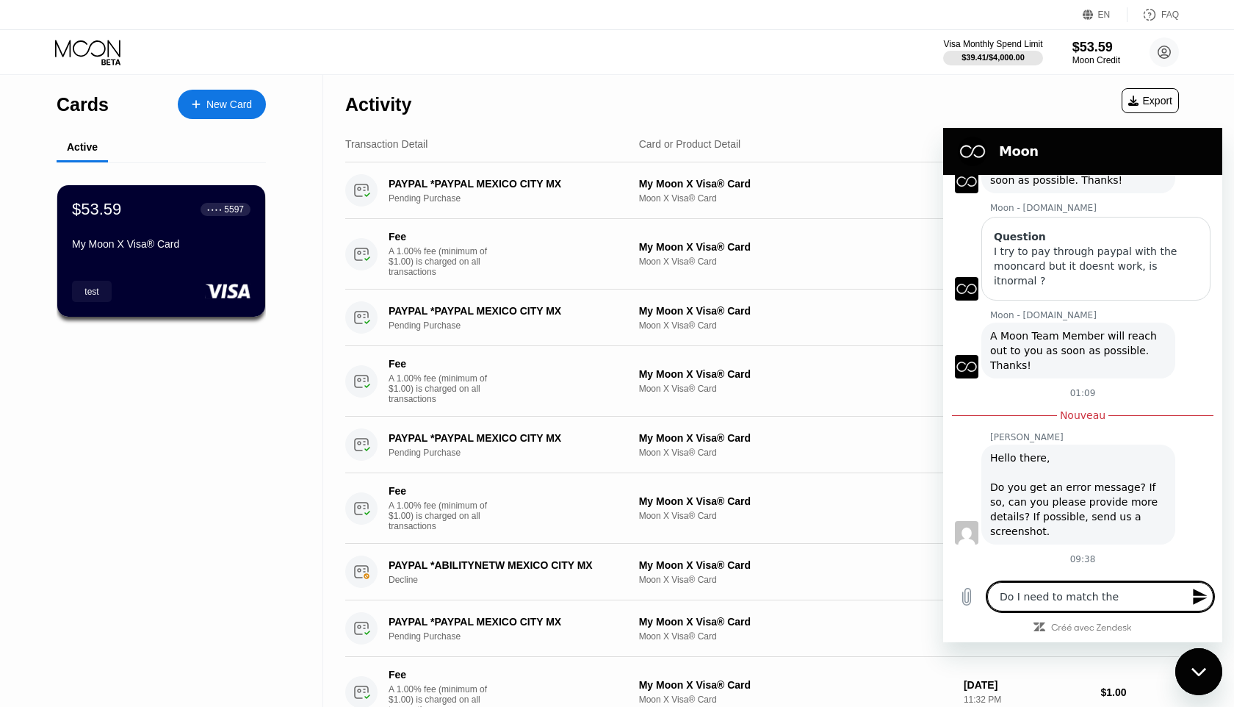
type textarea "Do I need to match th"
type textarea "x"
type textarea "Do I need to match t"
type textarea "x"
type textarea "Do I need to match"
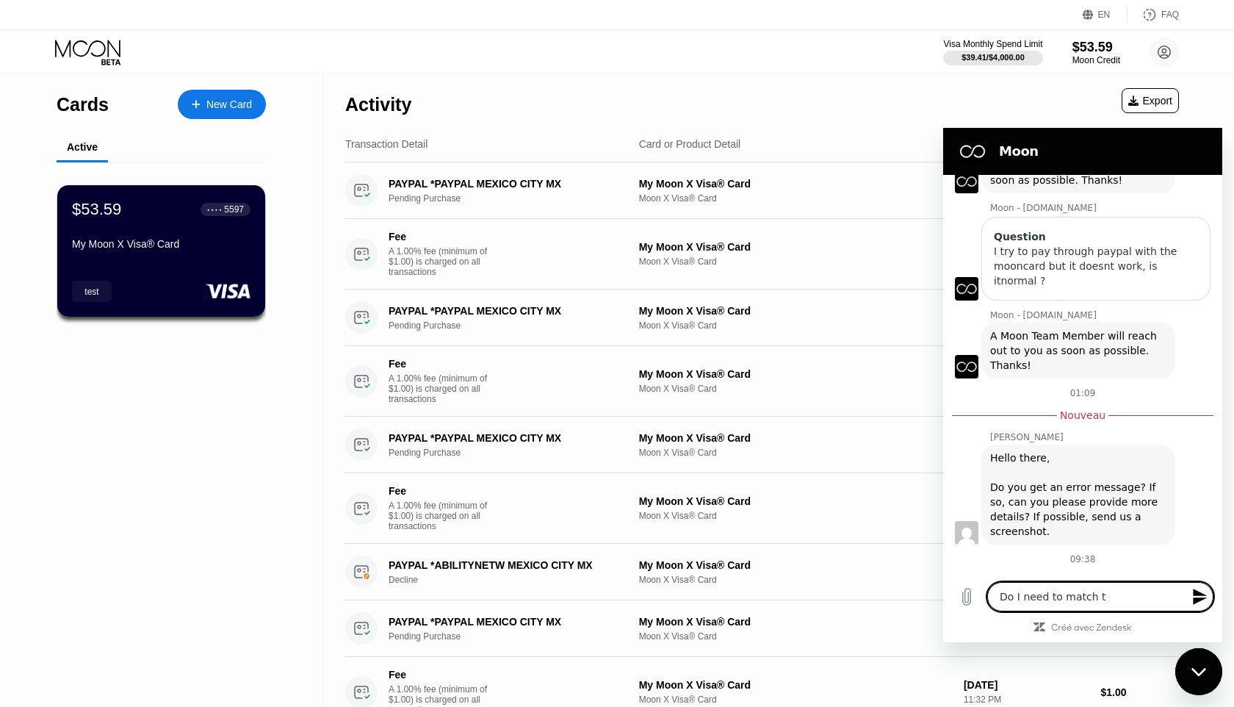
type textarea "x"
type textarea "Do I need to match"
type textarea "x"
type textarea "Do I need to match"
type textarea "x"
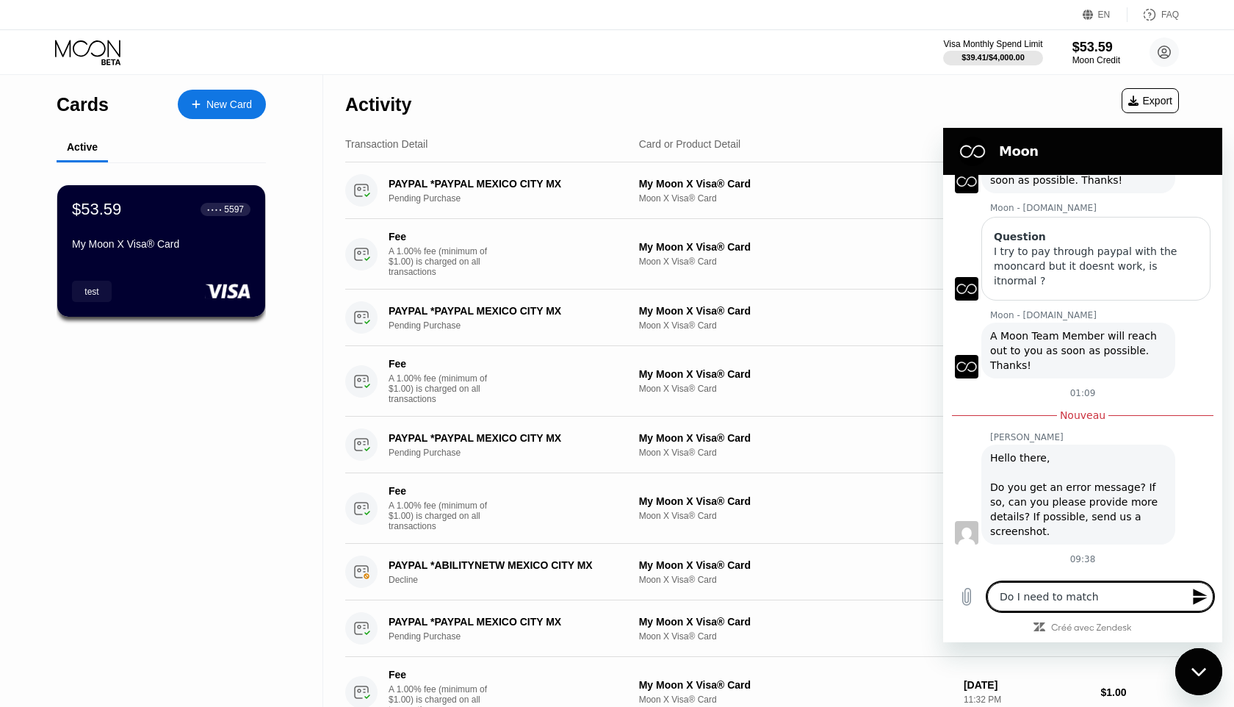
type textarea "Do I need to match s"
type textarea "x"
type textarea "Do I need to match so"
type textarea "x"
type textarea "Do I need to match som"
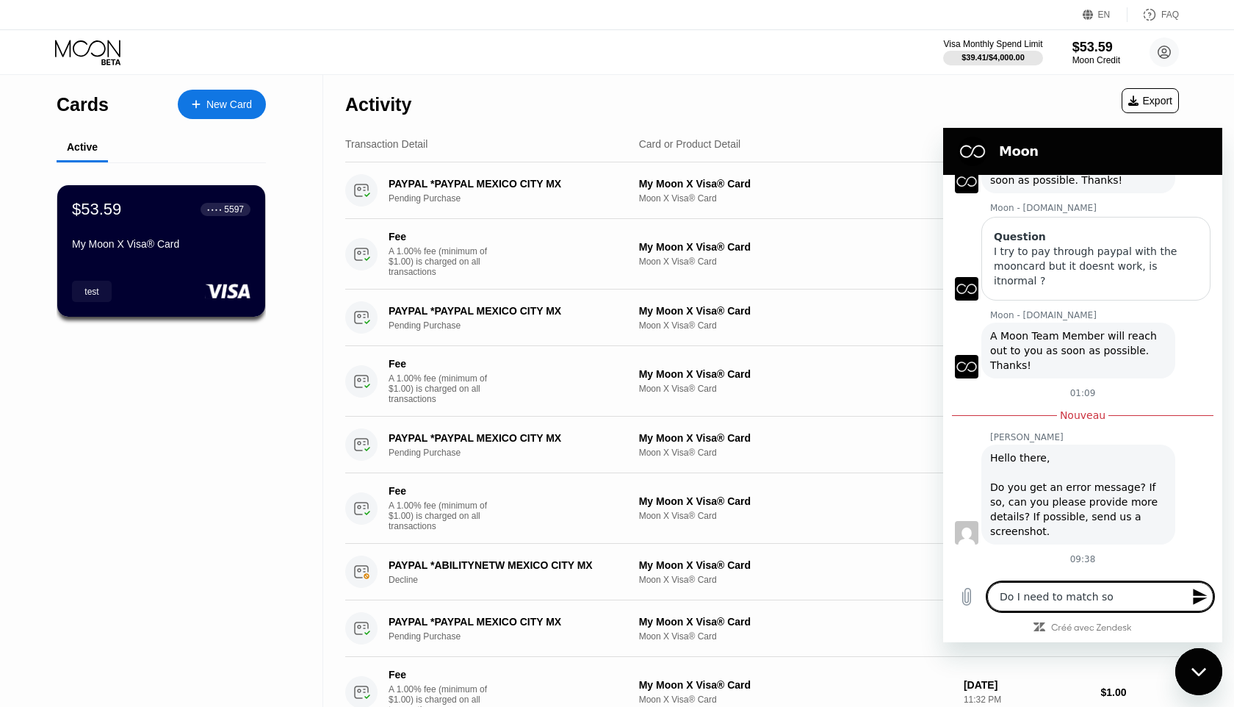
type textarea "x"
type textarea "Do I need to match some"
type textarea "x"
type textarea "Do I need to match somet"
type textarea "x"
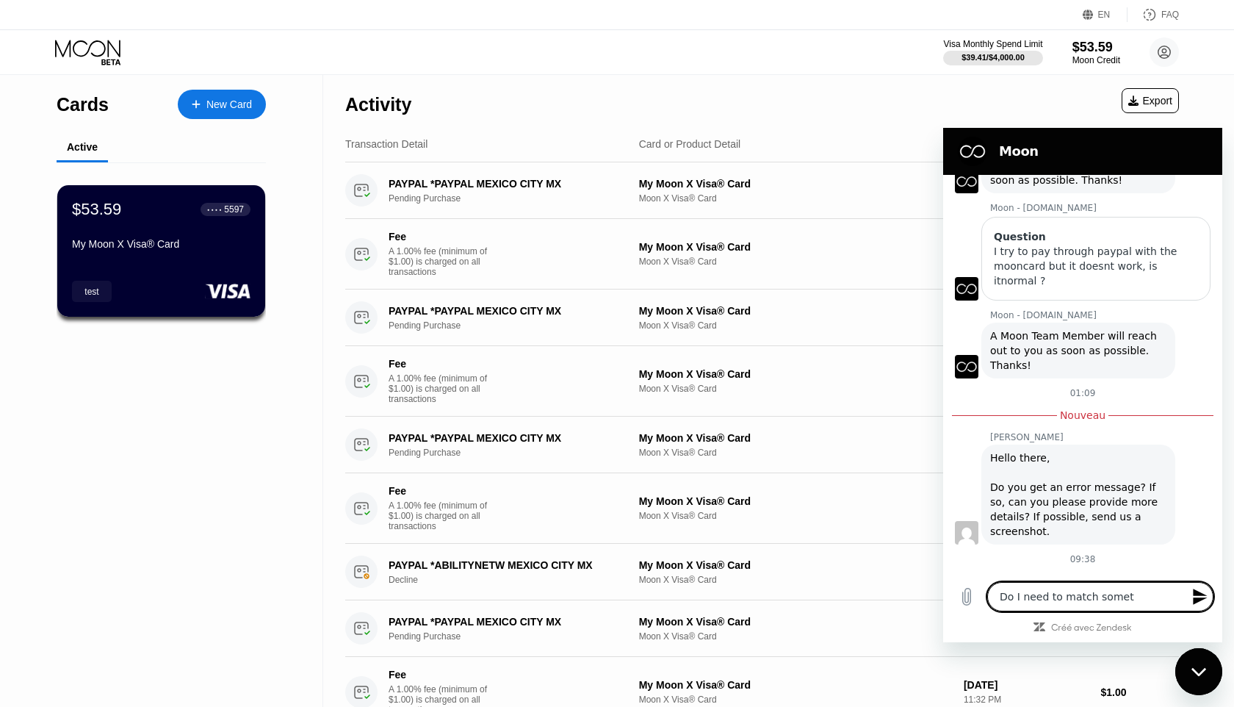
type textarea "Do I need to match someth"
type textarea "x"
type textarea "Do I need to match somethi"
type textarea "x"
type textarea "Do I need to match somethin"
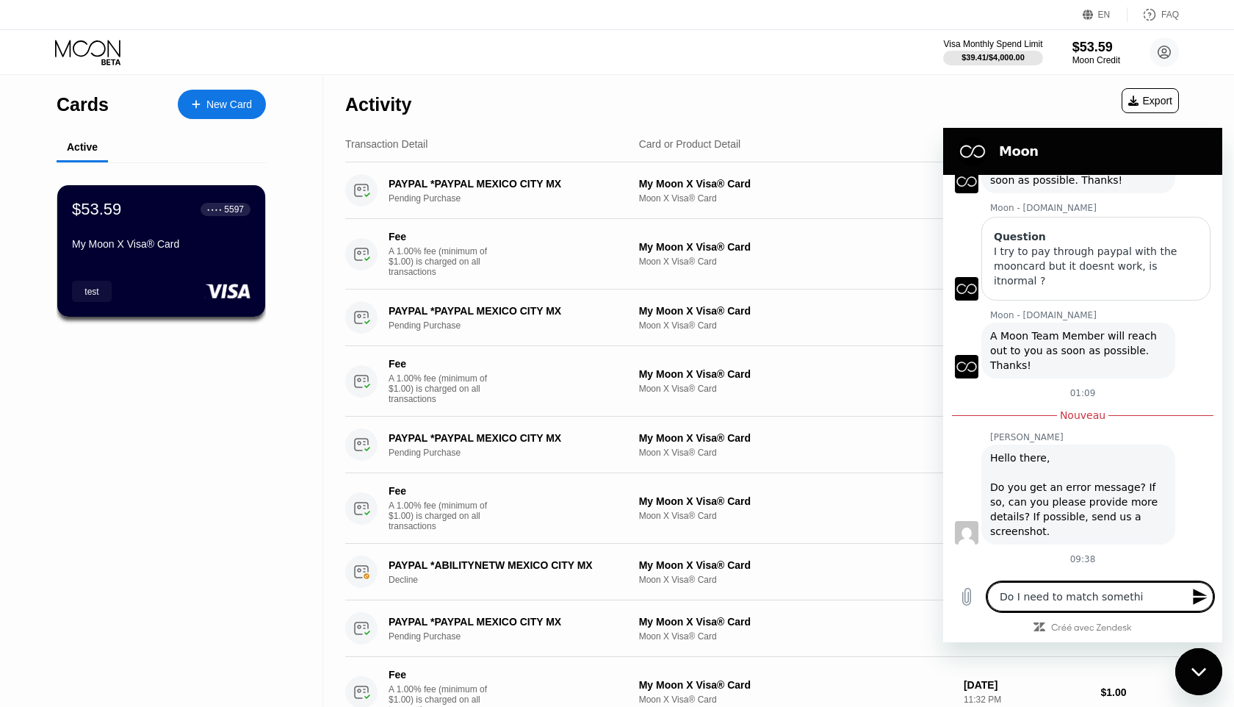
type textarea "x"
type textarea "Do I need to match something"
type textarea "x"
type textarea "Do I need to match something"
type textarea "x"
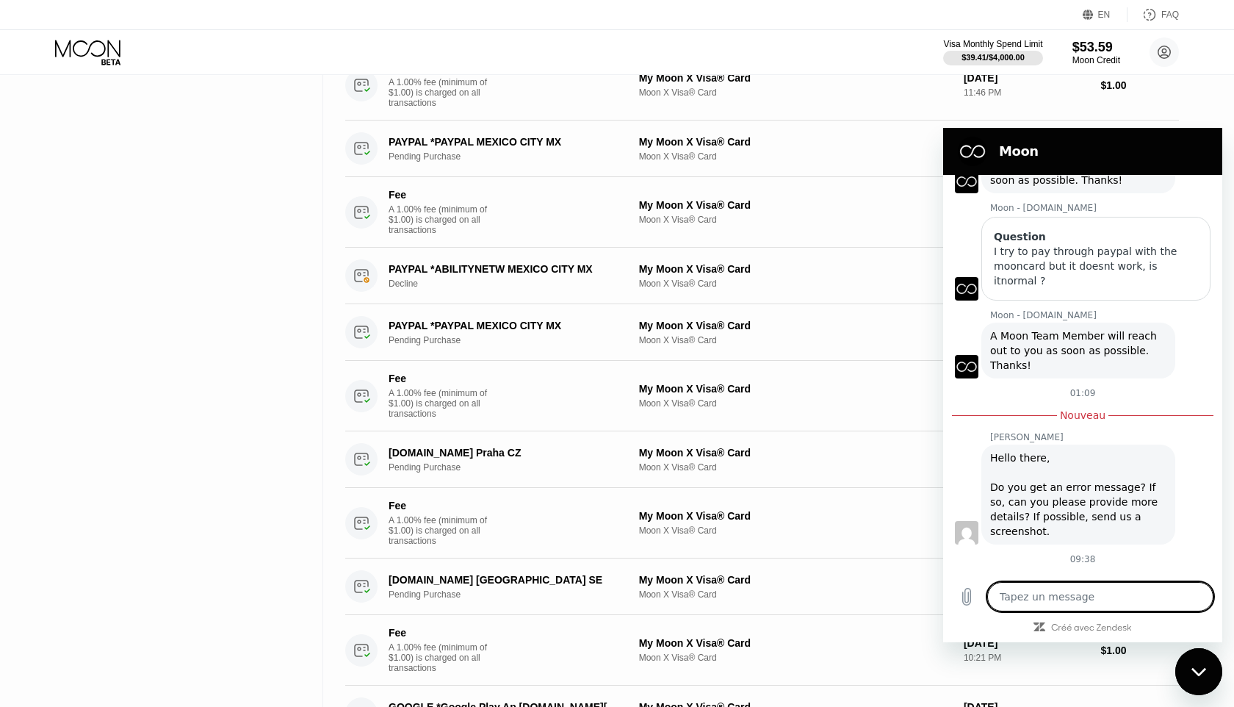
scroll to position [0, 0]
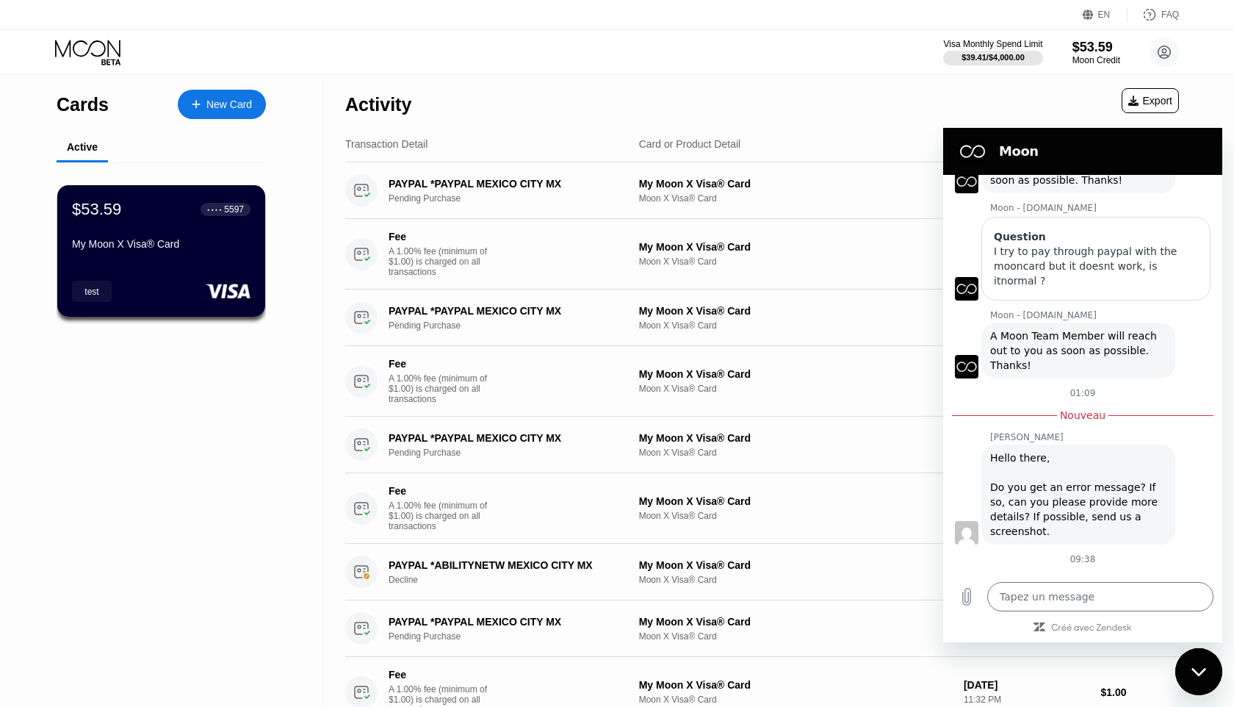
type textarea "x"
